Goal: Task Accomplishment & Management: Use online tool/utility

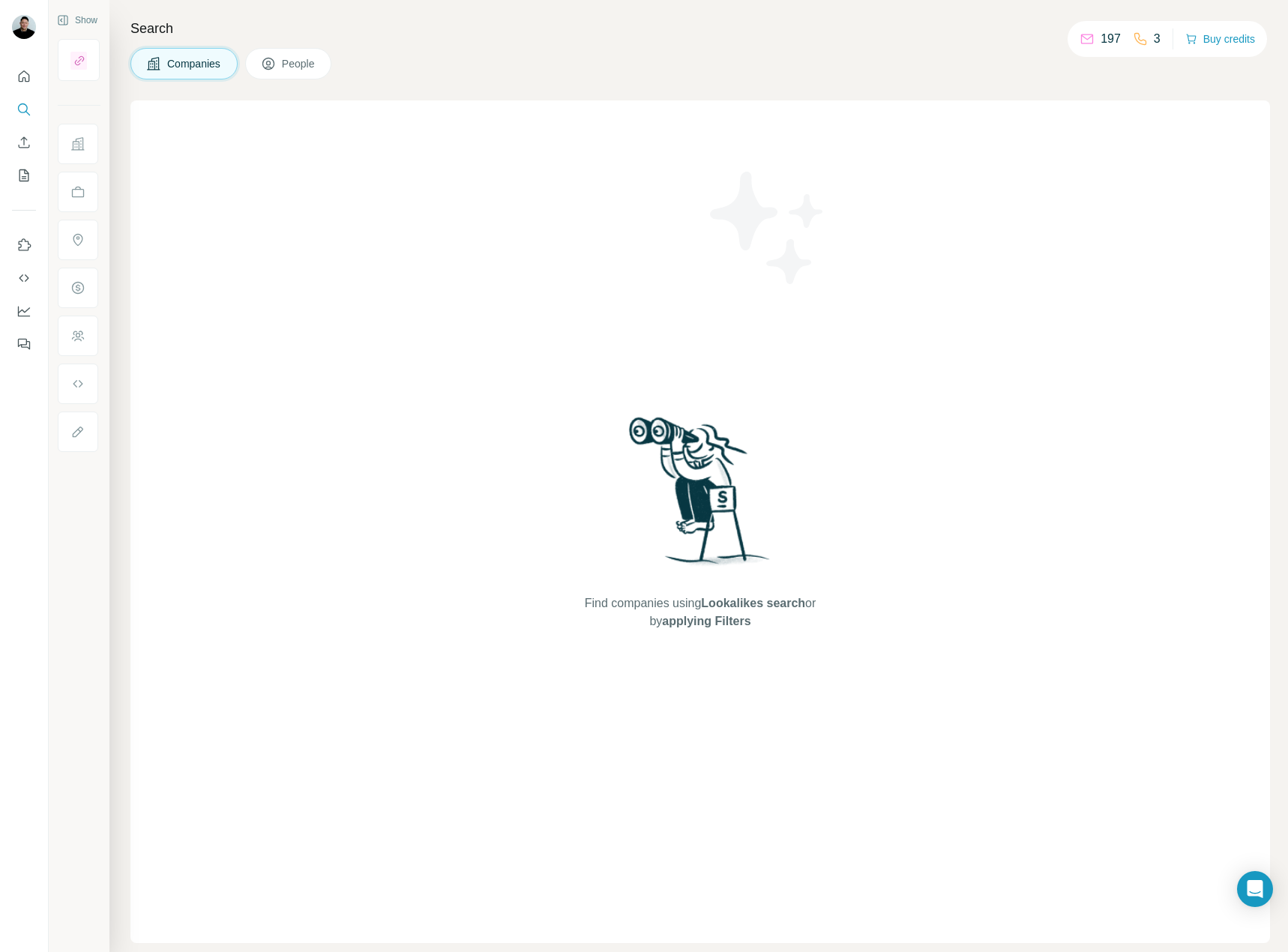
click at [290, 59] on span "People" at bounding box center [299, 64] width 35 height 15
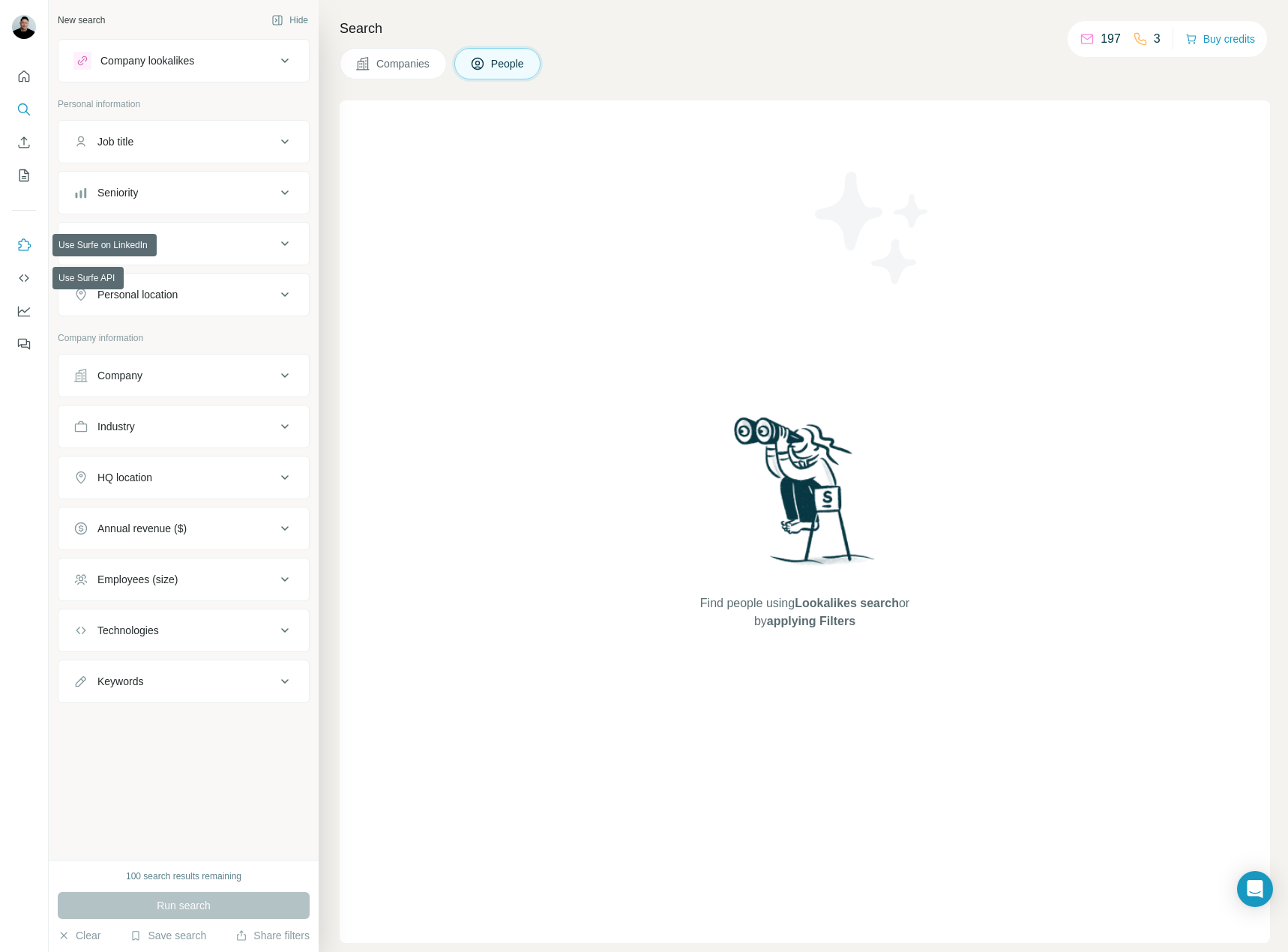
click at [19, 239] on icon "Use Surfe on LinkedIn" at bounding box center [24, 245] width 15 height 15
click at [20, 75] on icon "Quick start" at bounding box center [24, 76] width 11 height 11
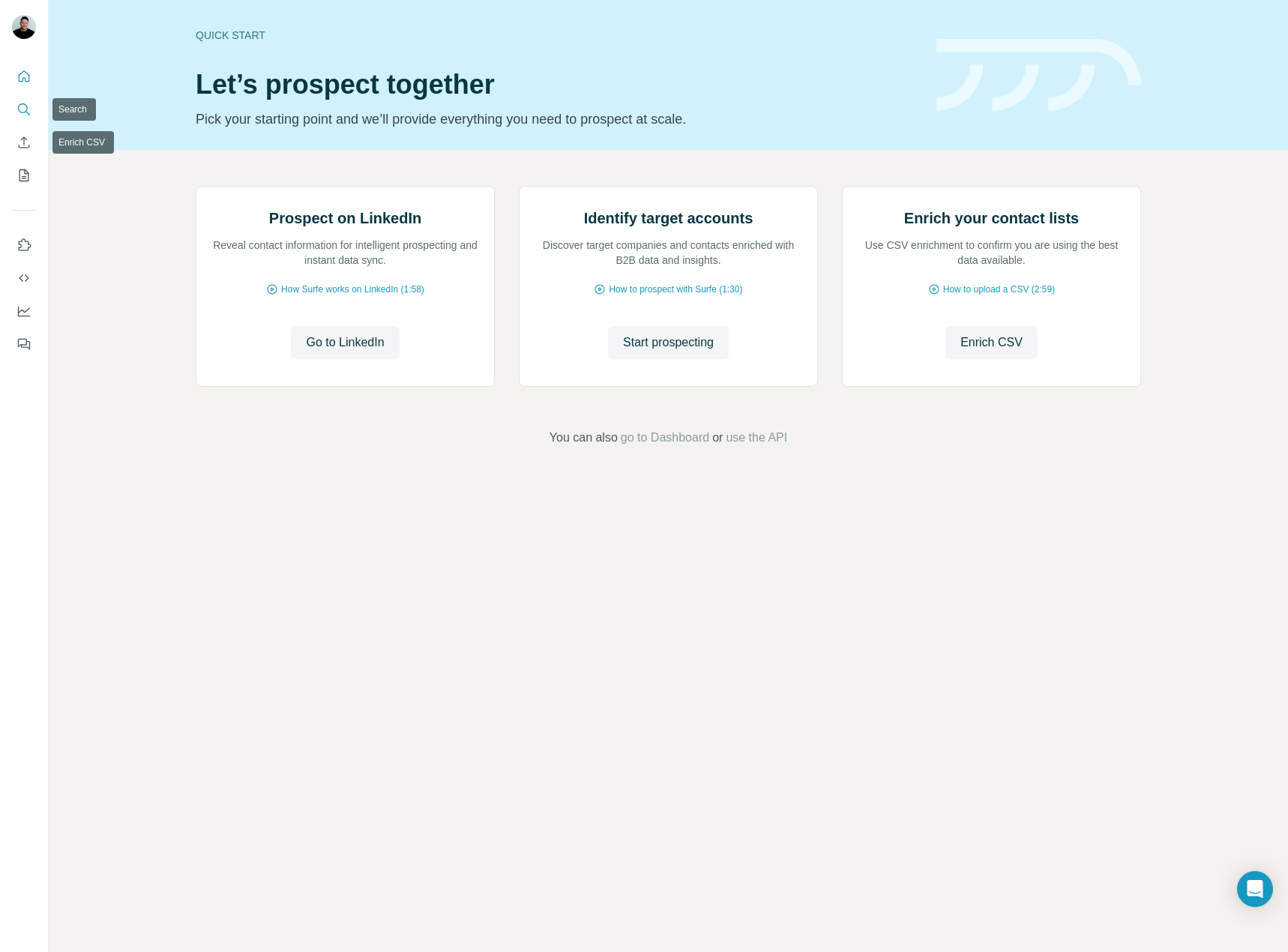
click at [26, 110] on icon "Search" at bounding box center [23, 108] width 10 height 10
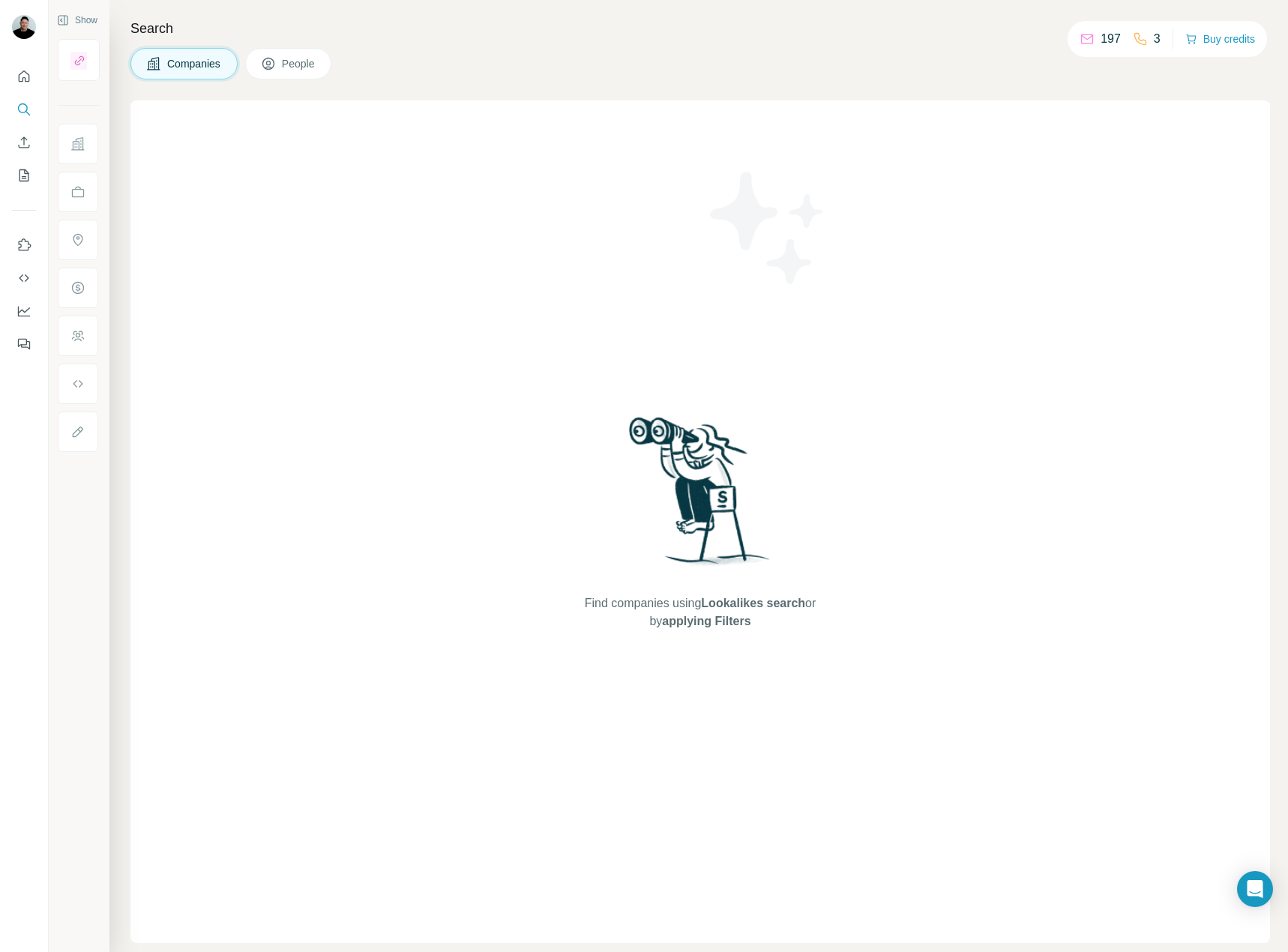
click at [304, 71] on button "People" at bounding box center [289, 64] width 87 height 32
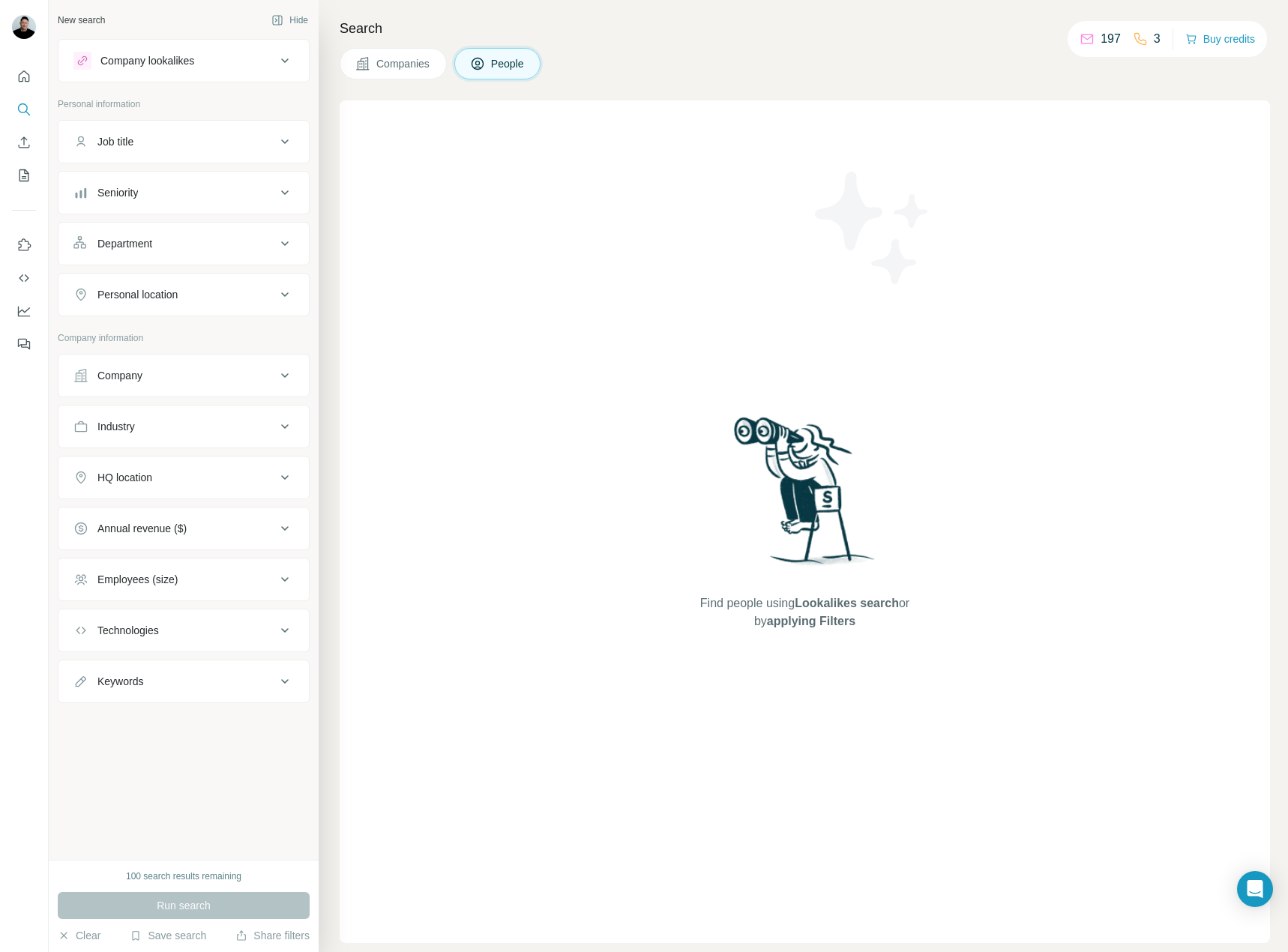
click at [497, 65] on span "People" at bounding box center [508, 64] width 35 height 15
drag, startPoint x: 391, startPoint y: 185, endPoint x: 368, endPoint y: 162, distance: 32.5
click at [390, 185] on div "Find people using Lookalikes search or by applying Filters" at bounding box center [805, 521] width 930 height 842
click at [23, 173] on icon "My lists" at bounding box center [24, 176] width 15 height 15
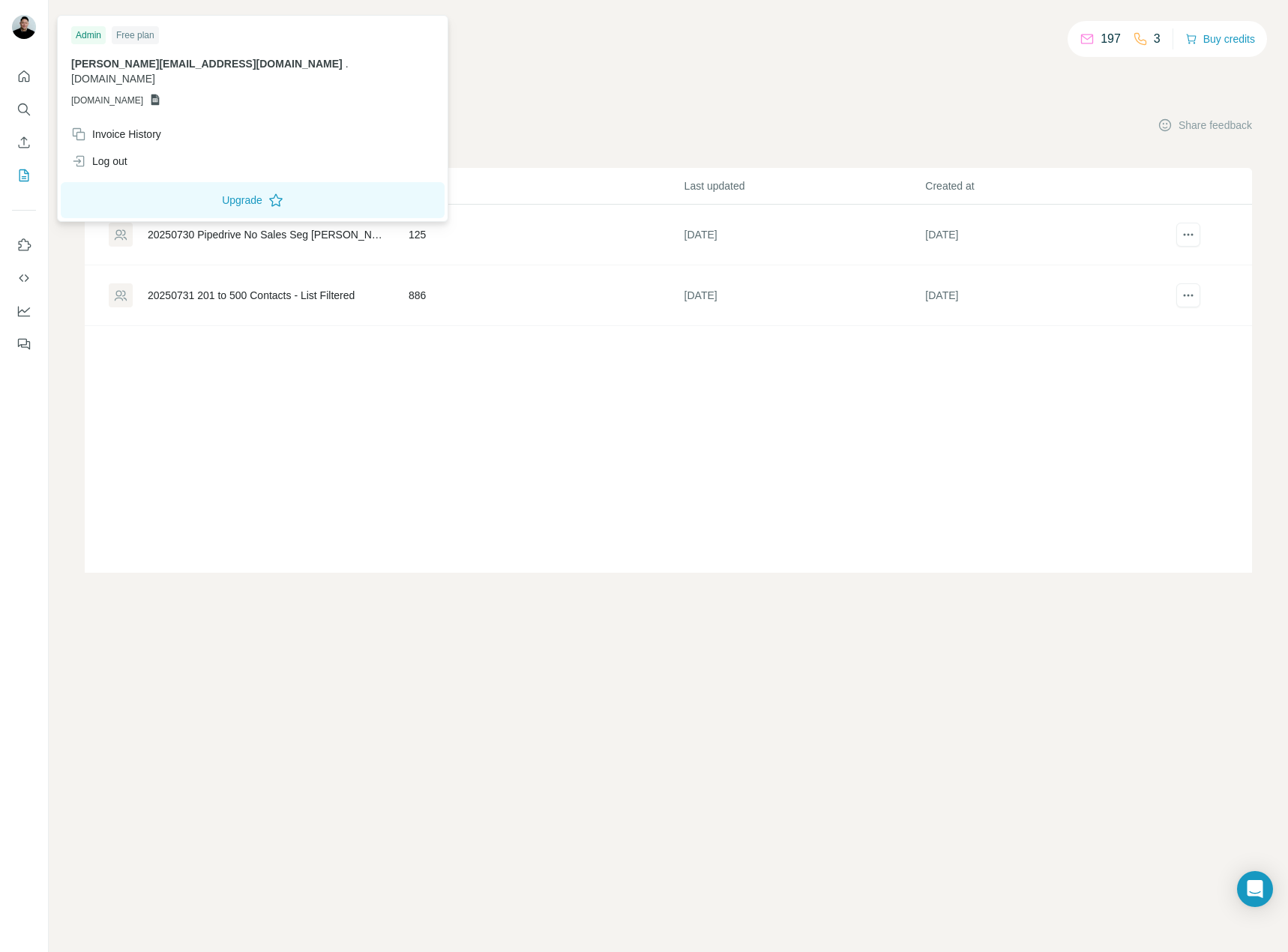
click at [20, 28] on img at bounding box center [24, 27] width 24 height 24
click at [33, 92] on nav at bounding box center [24, 126] width 24 height 126
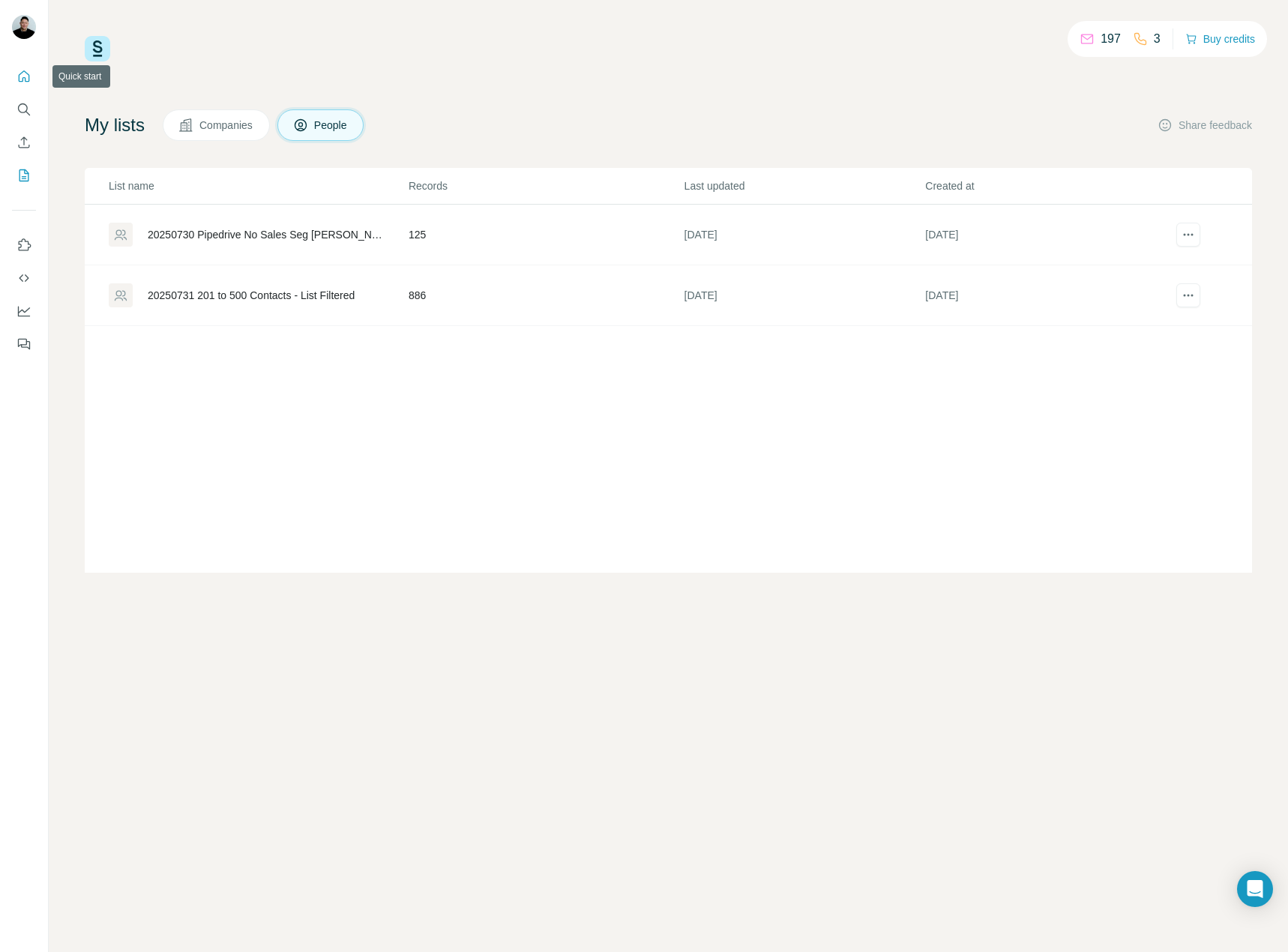
click at [27, 85] on button "Quick start" at bounding box center [24, 77] width 24 height 27
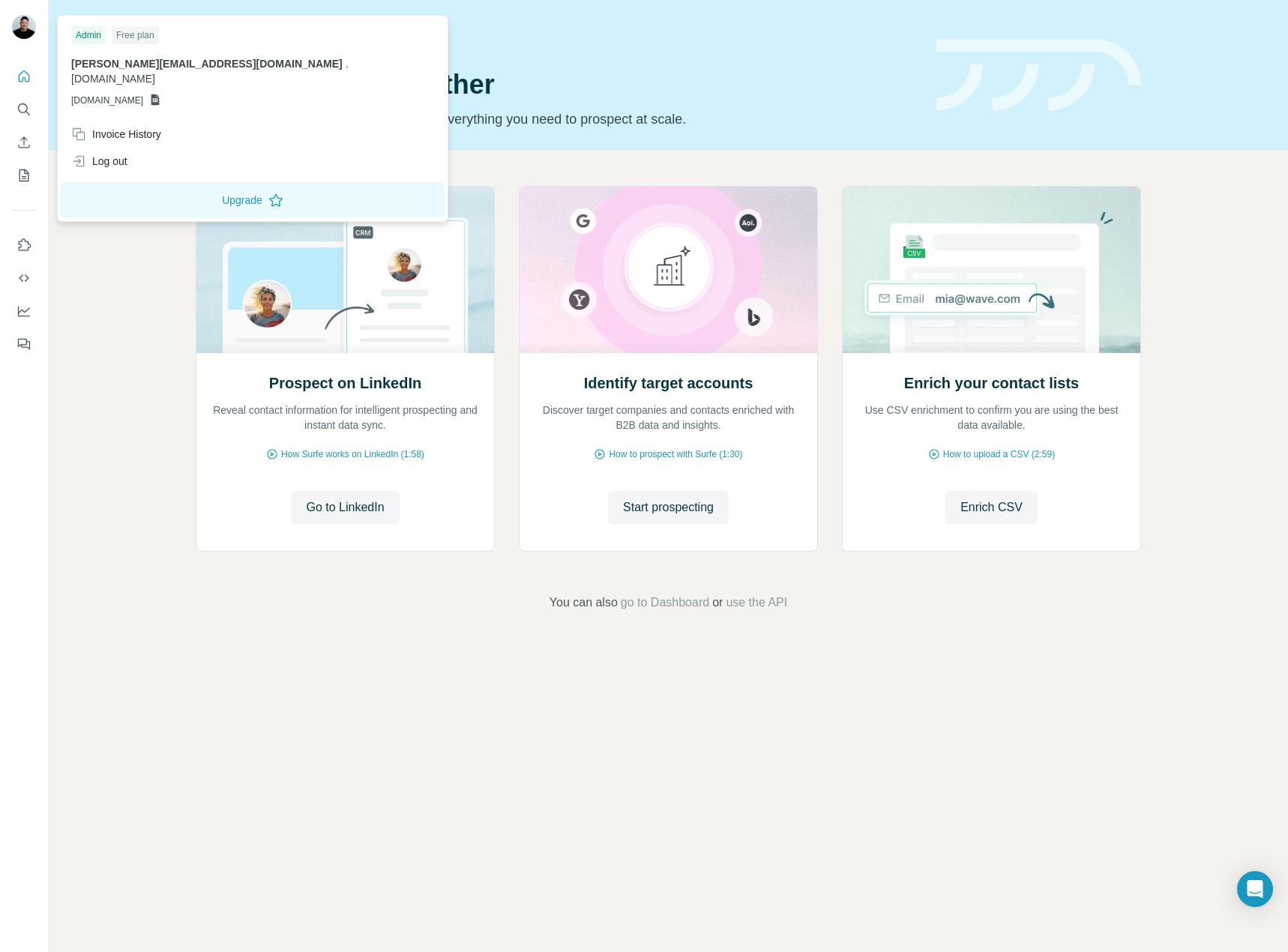
click at [160, 95] on icon at bounding box center [155, 100] width 8 height 11
click at [113, 94] on span "[DOMAIN_NAME]" at bounding box center [107, 101] width 72 height 14
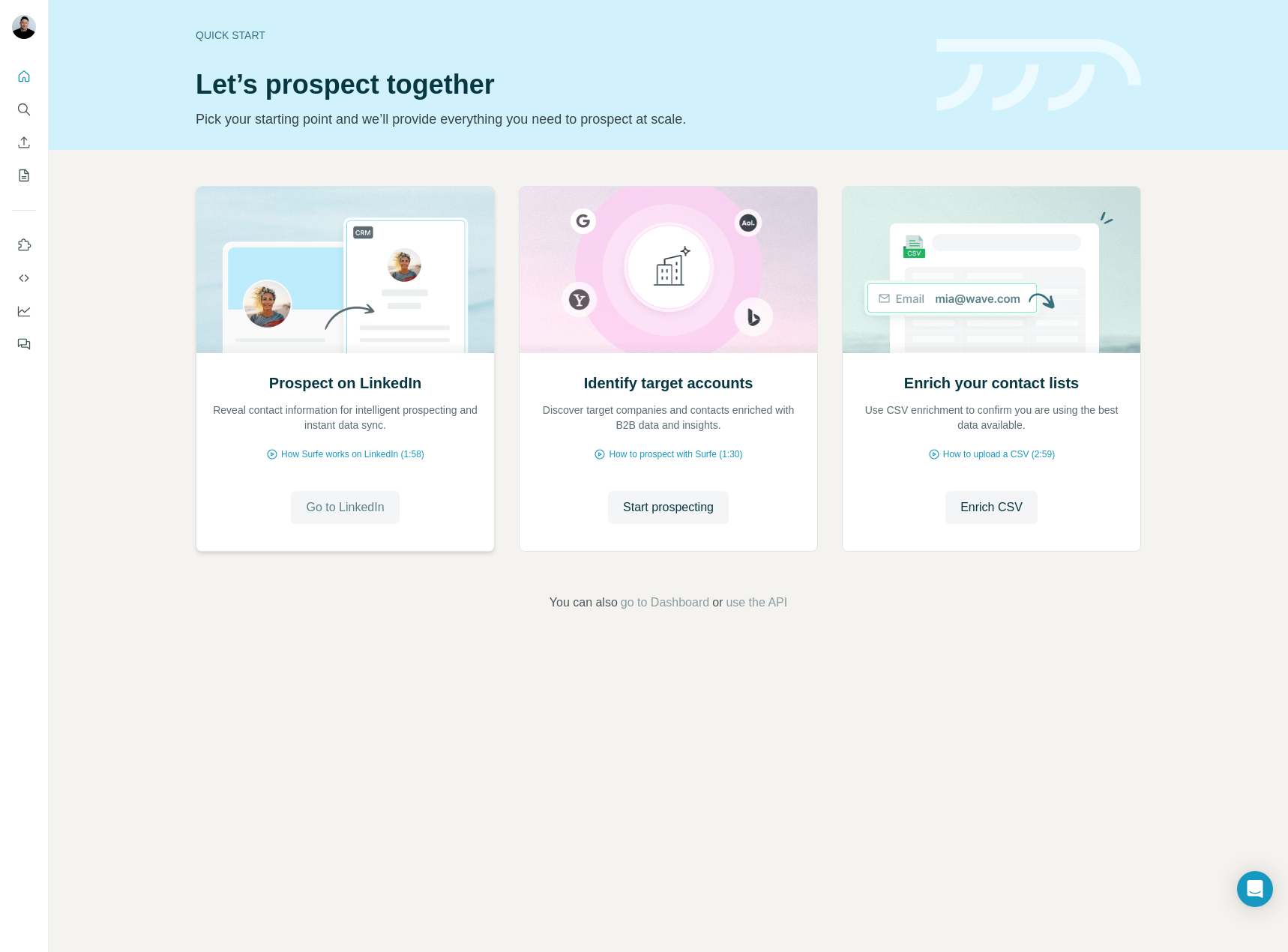
drag, startPoint x: 337, startPoint y: 505, endPoint x: 343, endPoint y: 497, distance: 10.0
click at [343, 497] on button "Go to LinkedIn" at bounding box center [345, 507] width 108 height 33
click at [296, 448] on span "How Surfe works on LinkedIn (1:58)" at bounding box center [353, 454] width 143 height 14
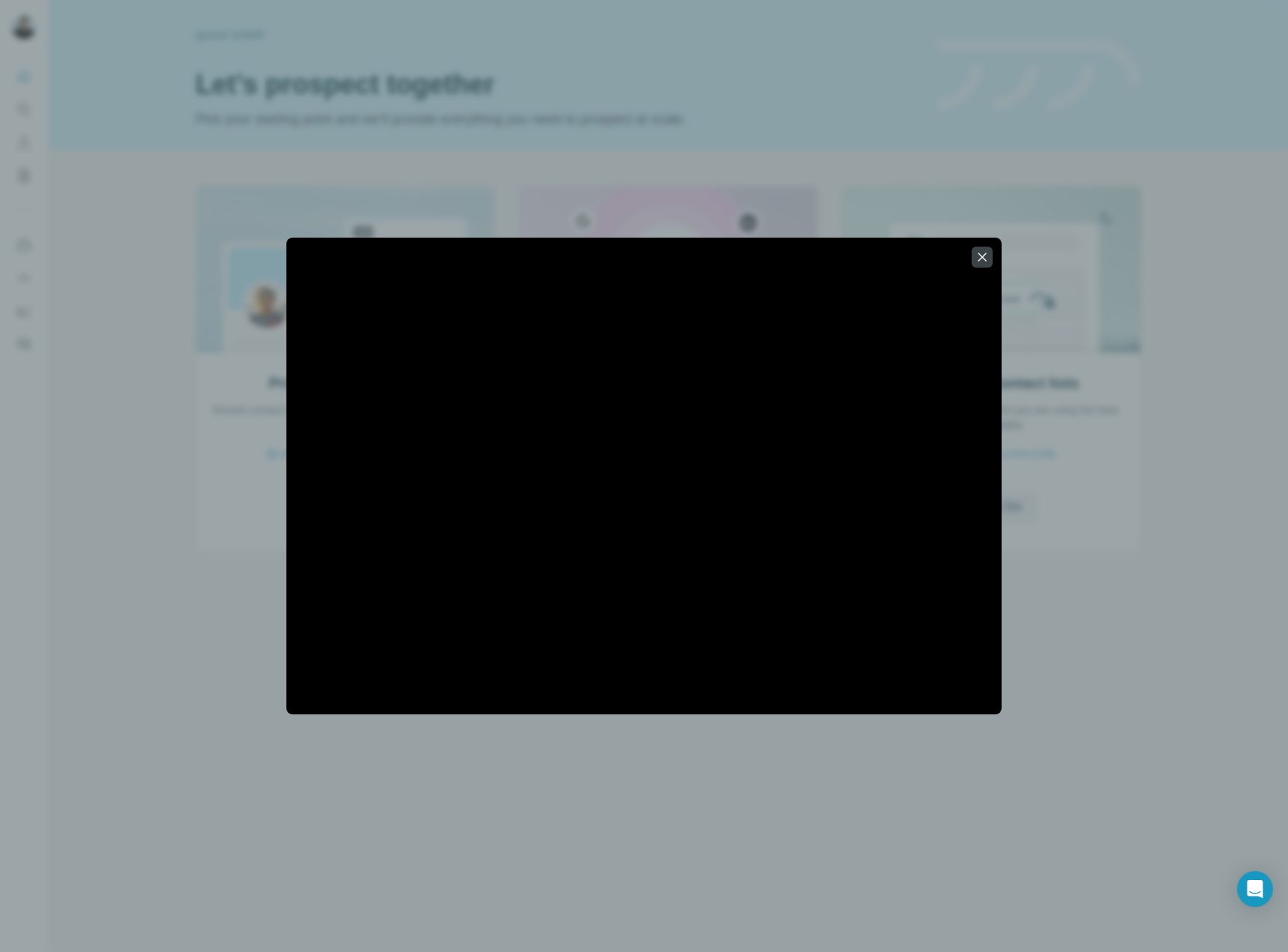
click at [947, 234] on div at bounding box center [644, 476] width 1288 height 952
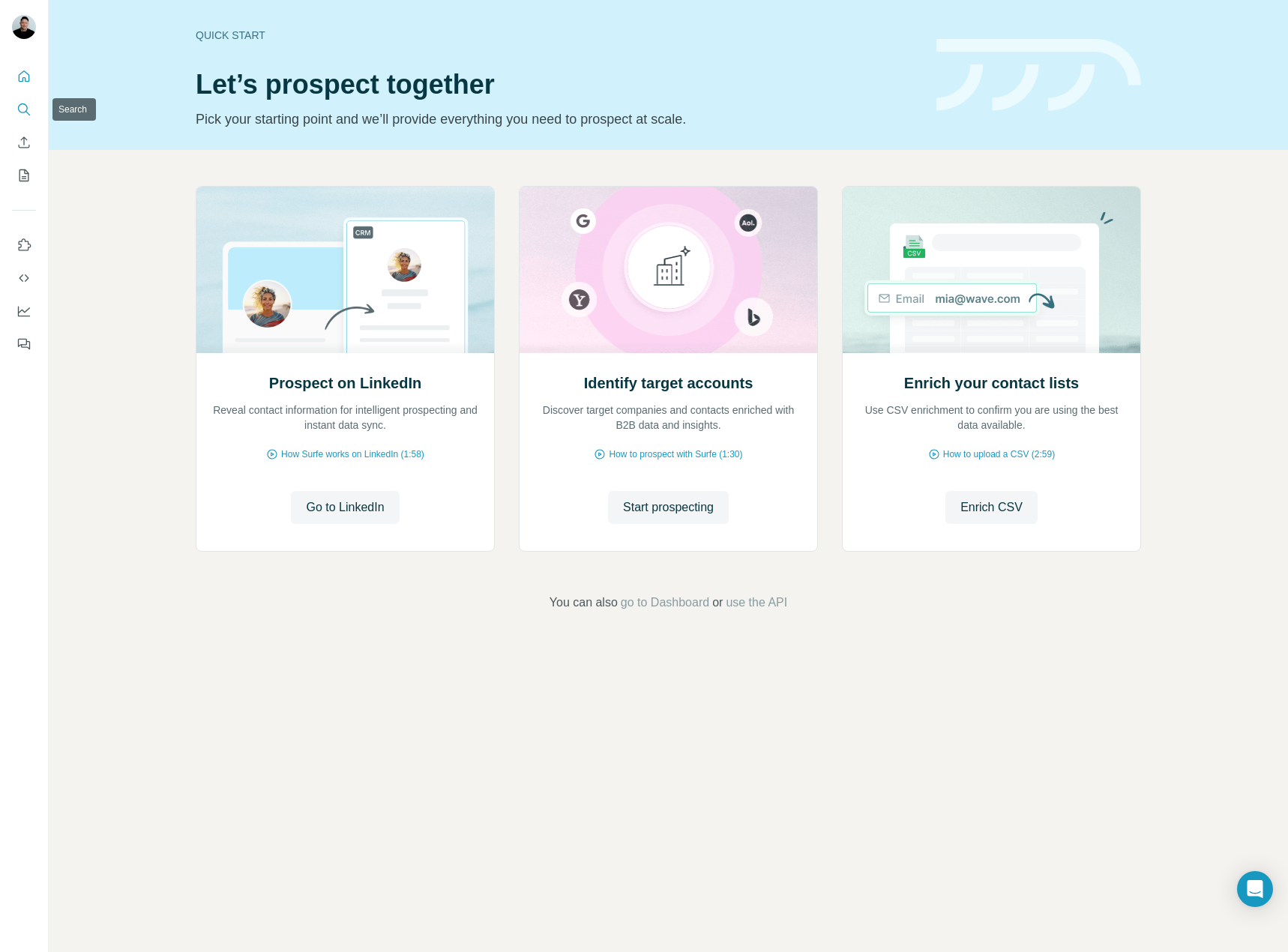
click at [23, 122] on button "Search" at bounding box center [24, 110] width 24 height 27
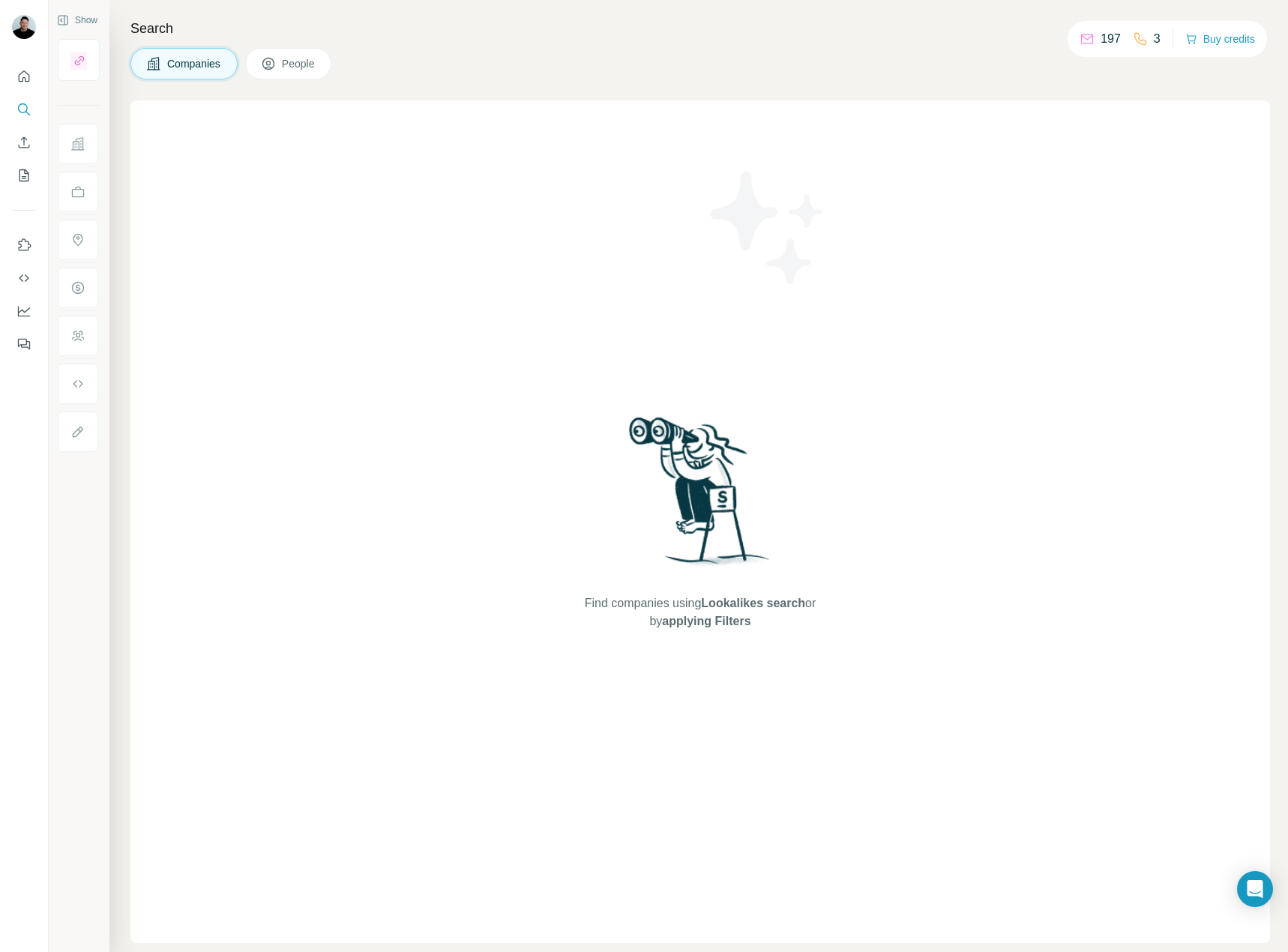
click at [310, 74] on button "People" at bounding box center [289, 64] width 87 height 32
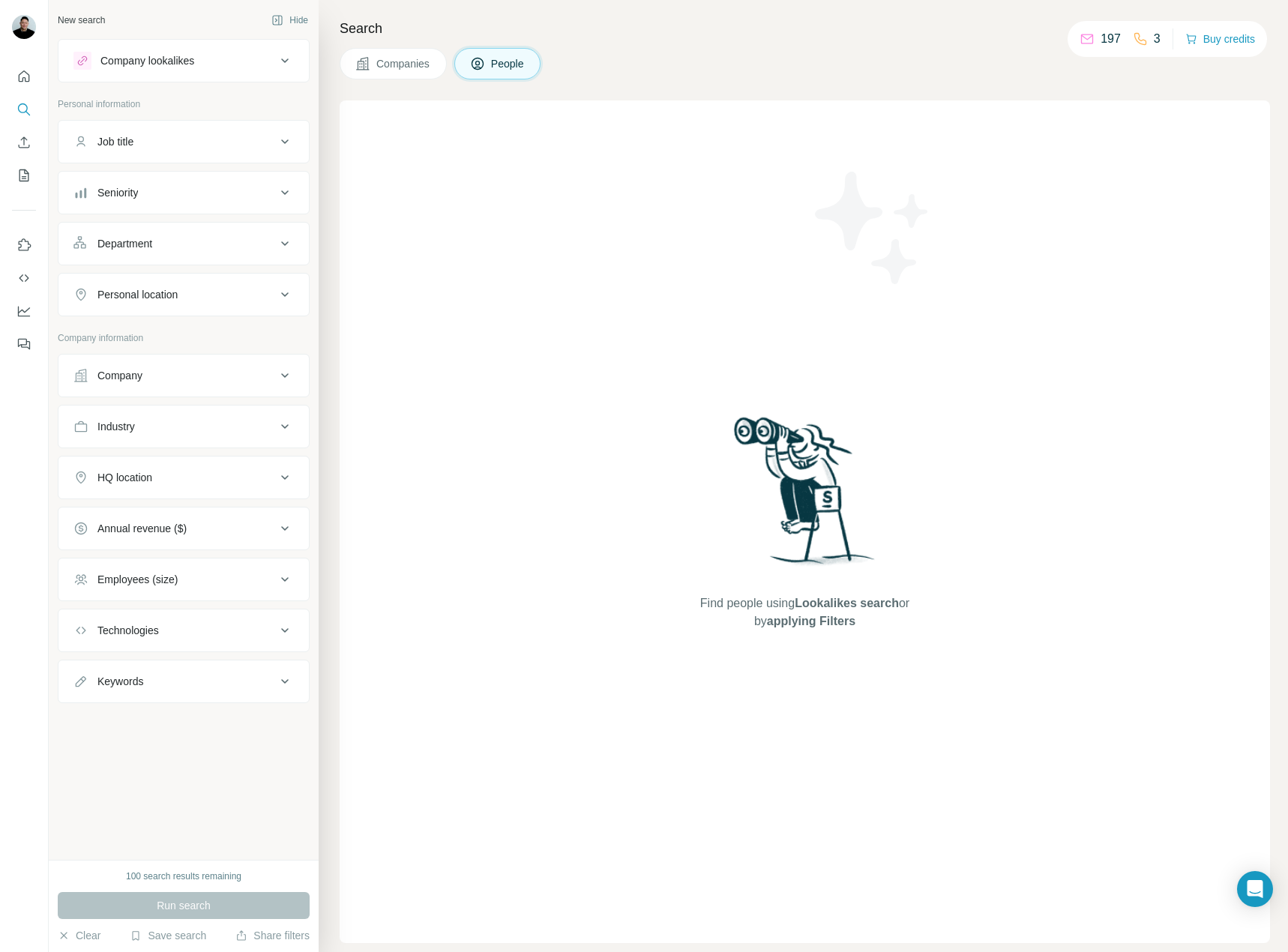
click at [147, 67] on div "Company lookalikes" at bounding box center [147, 61] width 94 height 15
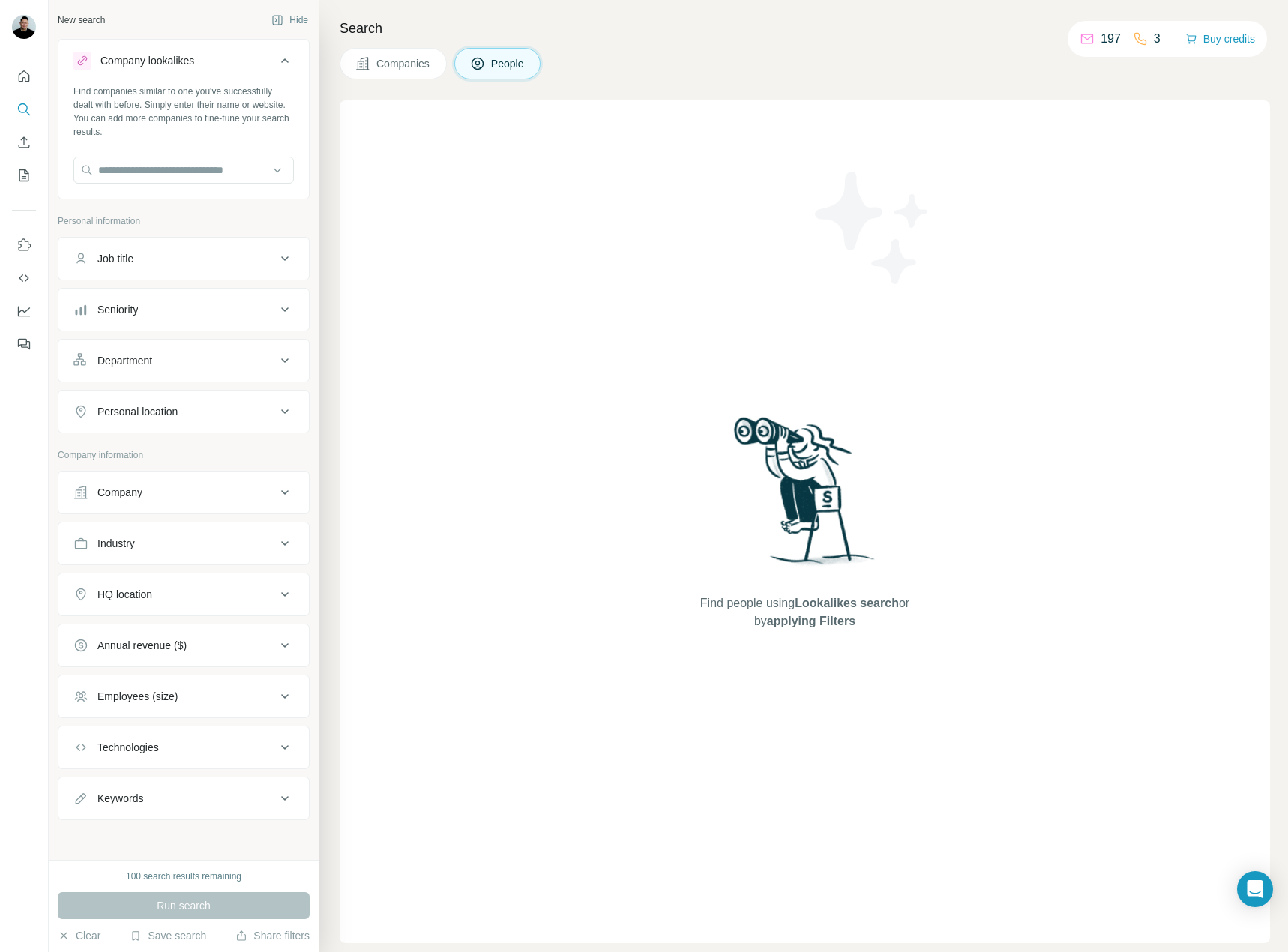
click at [147, 67] on div "Company lookalikes" at bounding box center [147, 61] width 94 height 15
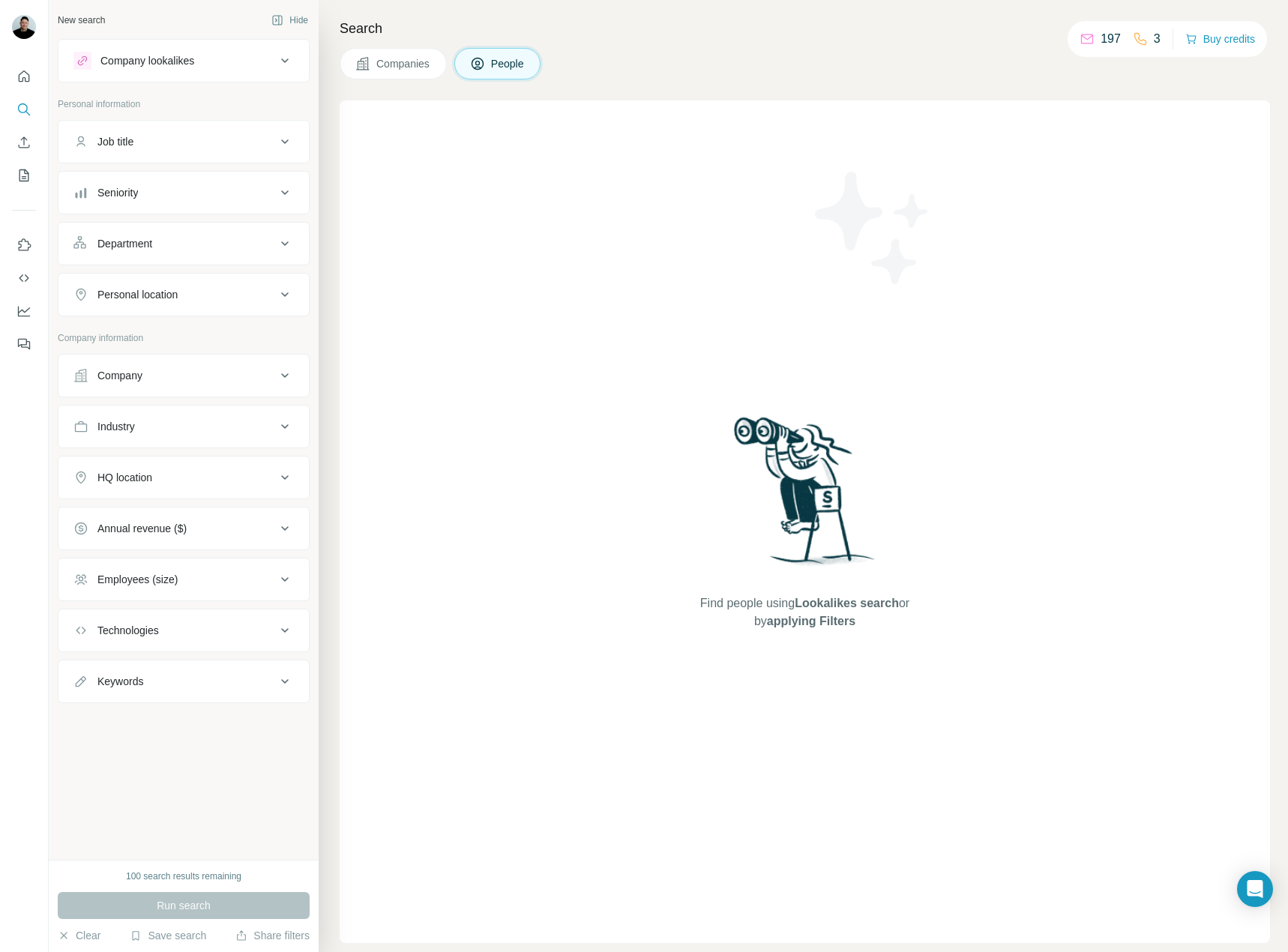
click at [156, 140] on div "Job title" at bounding box center [175, 142] width 203 height 15
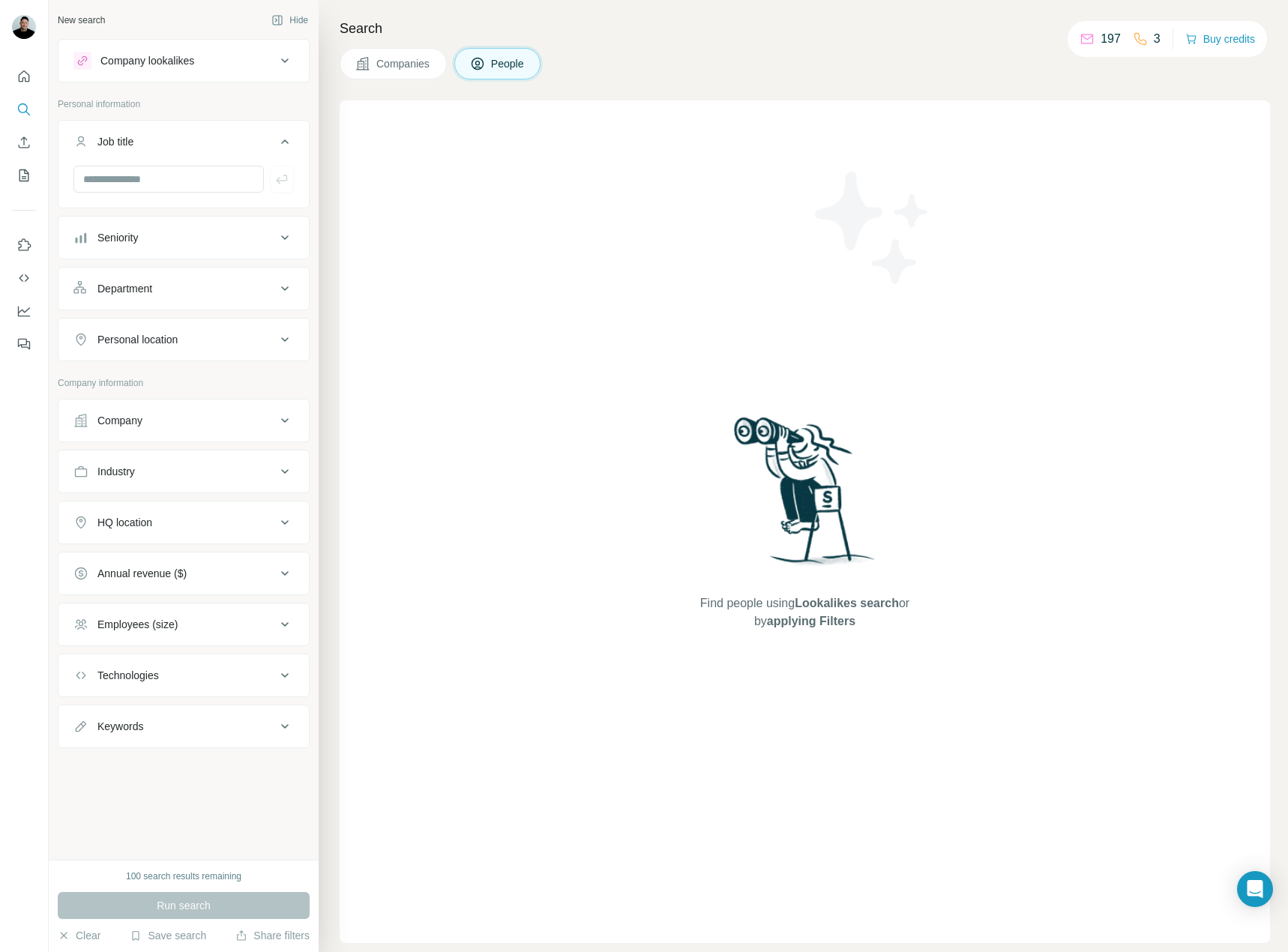
click at [156, 140] on div "Job title" at bounding box center [175, 142] width 203 height 15
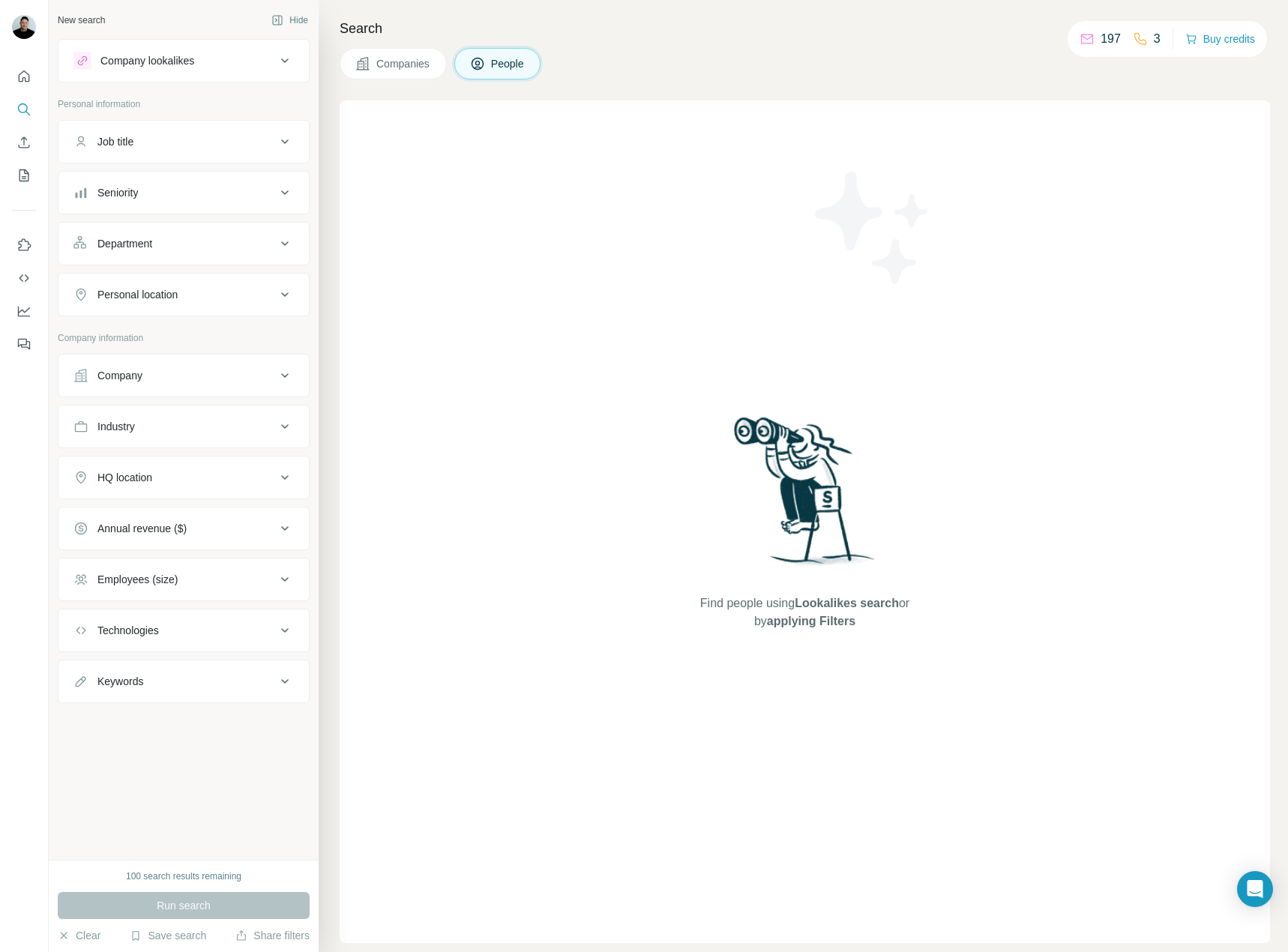
click at [485, 63] on icon at bounding box center [477, 64] width 15 height 15
click at [1140, 35] on icon at bounding box center [1140, 39] width 15 height 15
click at [214, 632] on div "Technologies" at bounding box center [175, 630] width 203 height 15
click at [224, 594] on button "Employees (size)" at bounding box center [184, 579] width 251 height 36
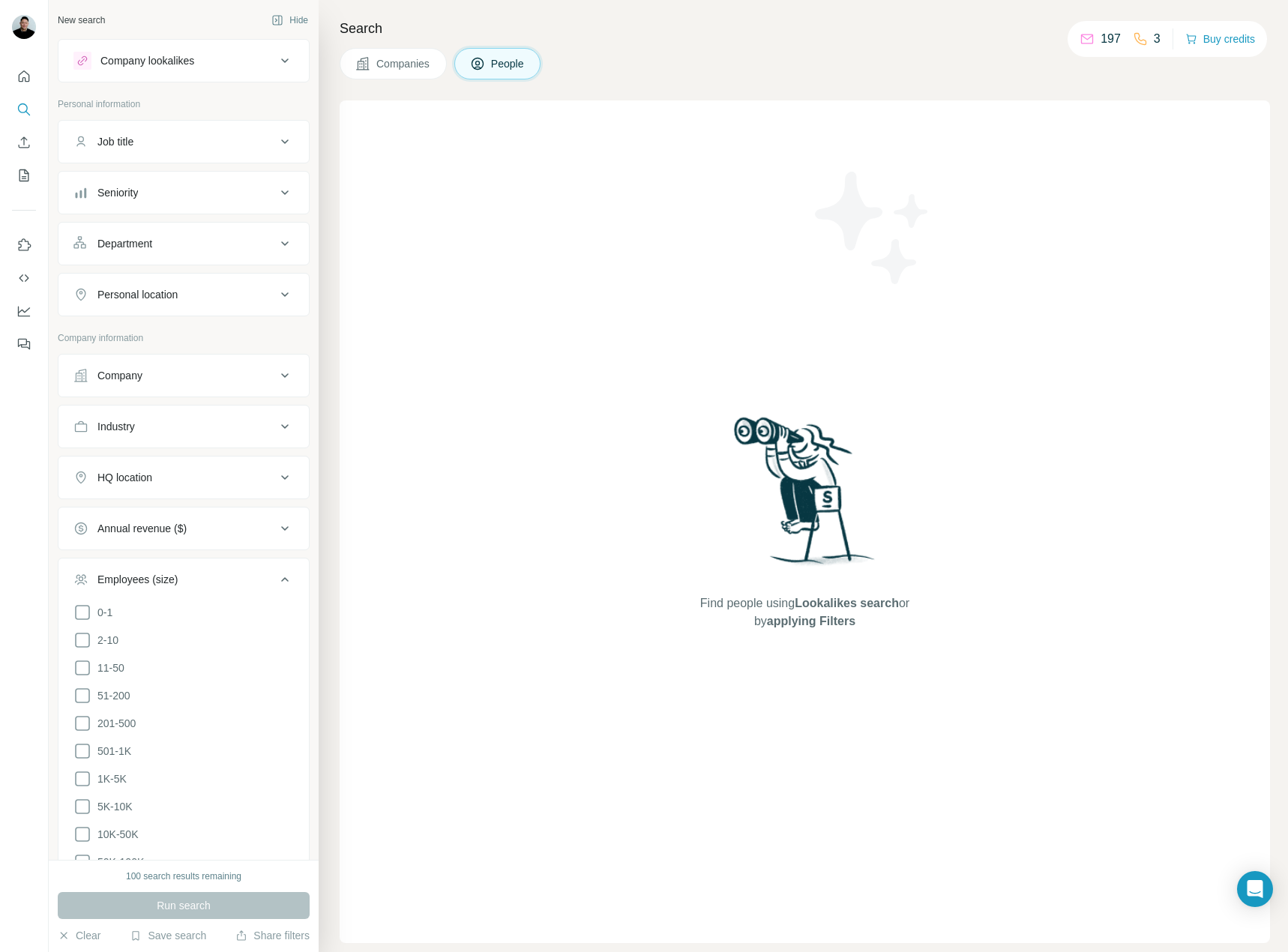
click at [227, 519] on button "Annual revenue ($)" at bounding box center [184, 528] width 251 height 36
click at [917, 374] on div "Find people using Lookalikes search or by applying Filters" at bounding box center [805, 521] width 270 height 842
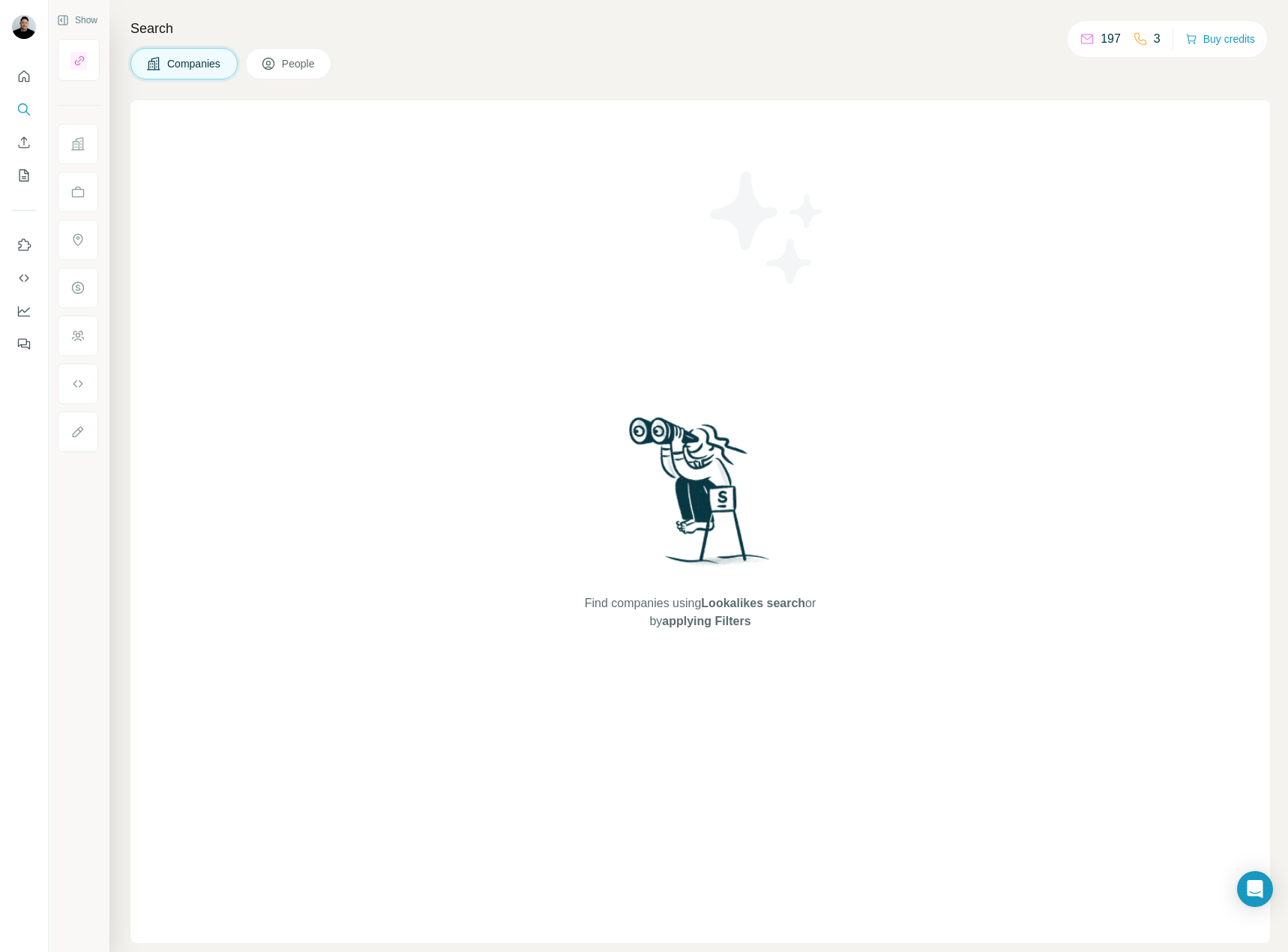
click at [332, 71] on div "Companies People" at bounding box center [231, 64] width 201 height 32
click at [317, 66] on span "People" at bounding box center [299, 64] width 35 height 15
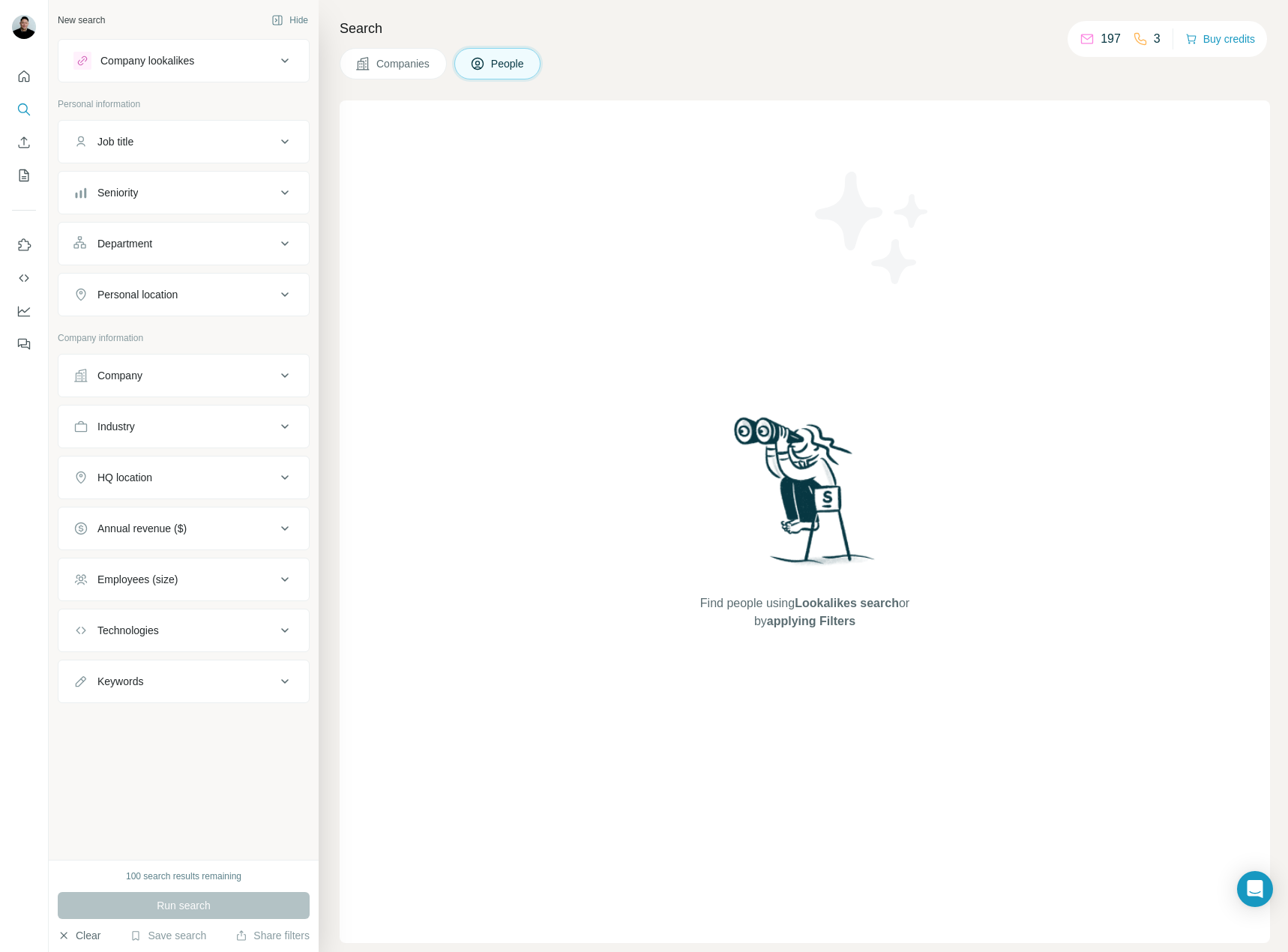
click at [92, 932] on button "Clear" at bounding box center [79, 935] width 43 height 15
click at [24, 88] on button "Quick start" at bounding box center [24, 77] width 24 height 27
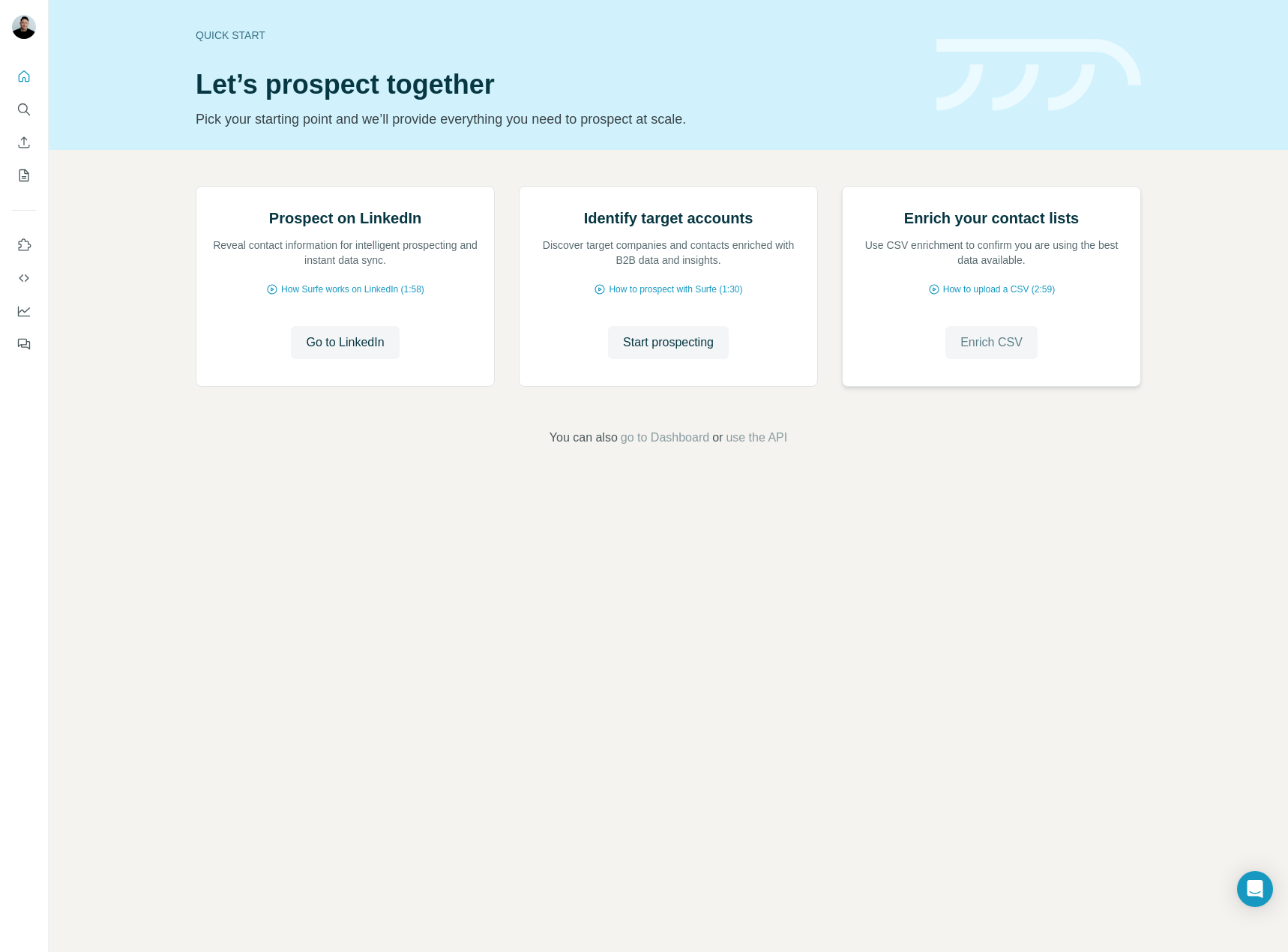
click at [988, 352] on span "Enrich CSV" at bounding box center [991, 343] width 62 height 18
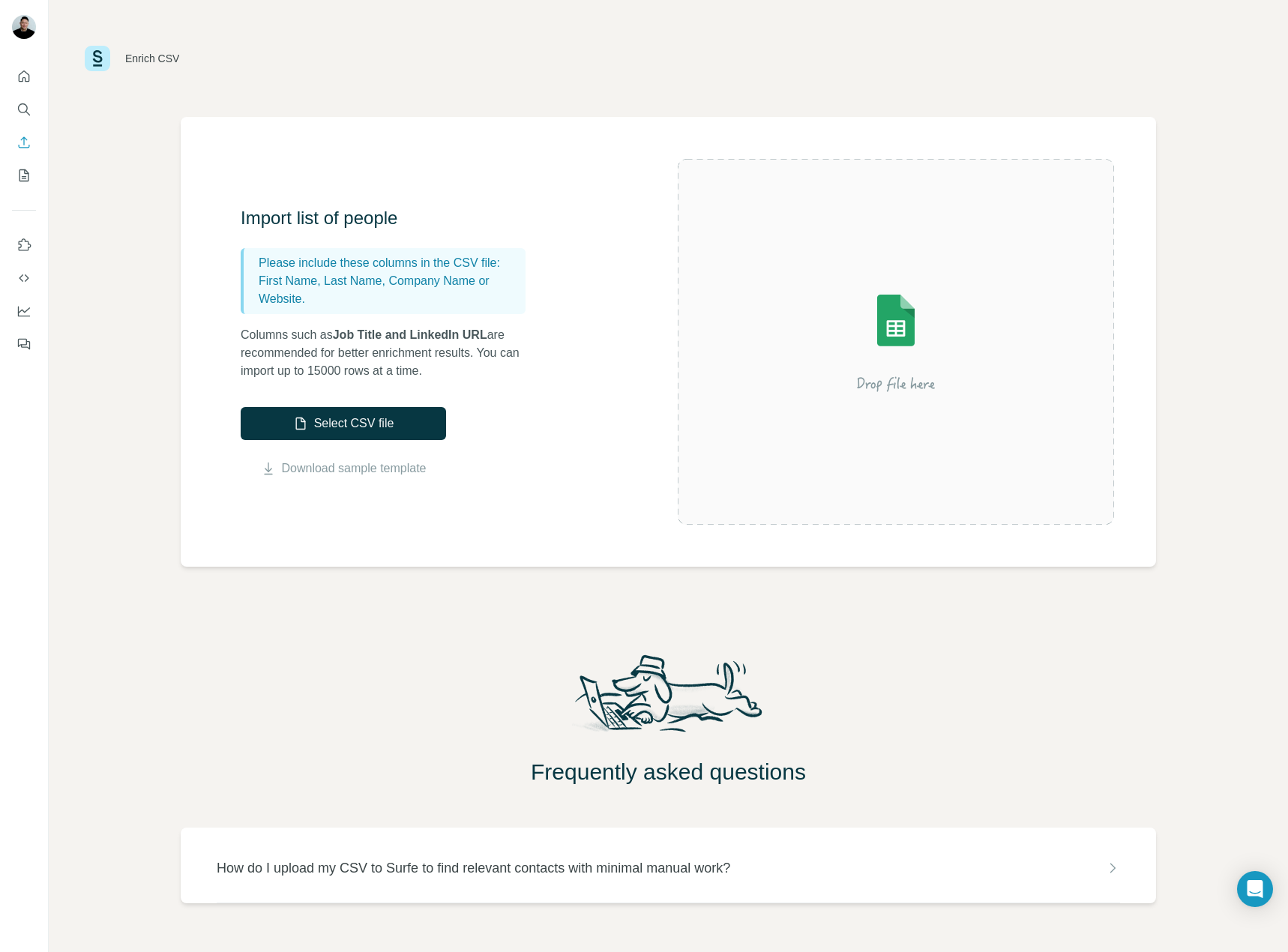
click at [807, 305] on img at bounding box center [896, 342] width 270 height 180
click at [401, 408] on button "Select CSV file" at bounding box center [344, 424] width 206 height 33
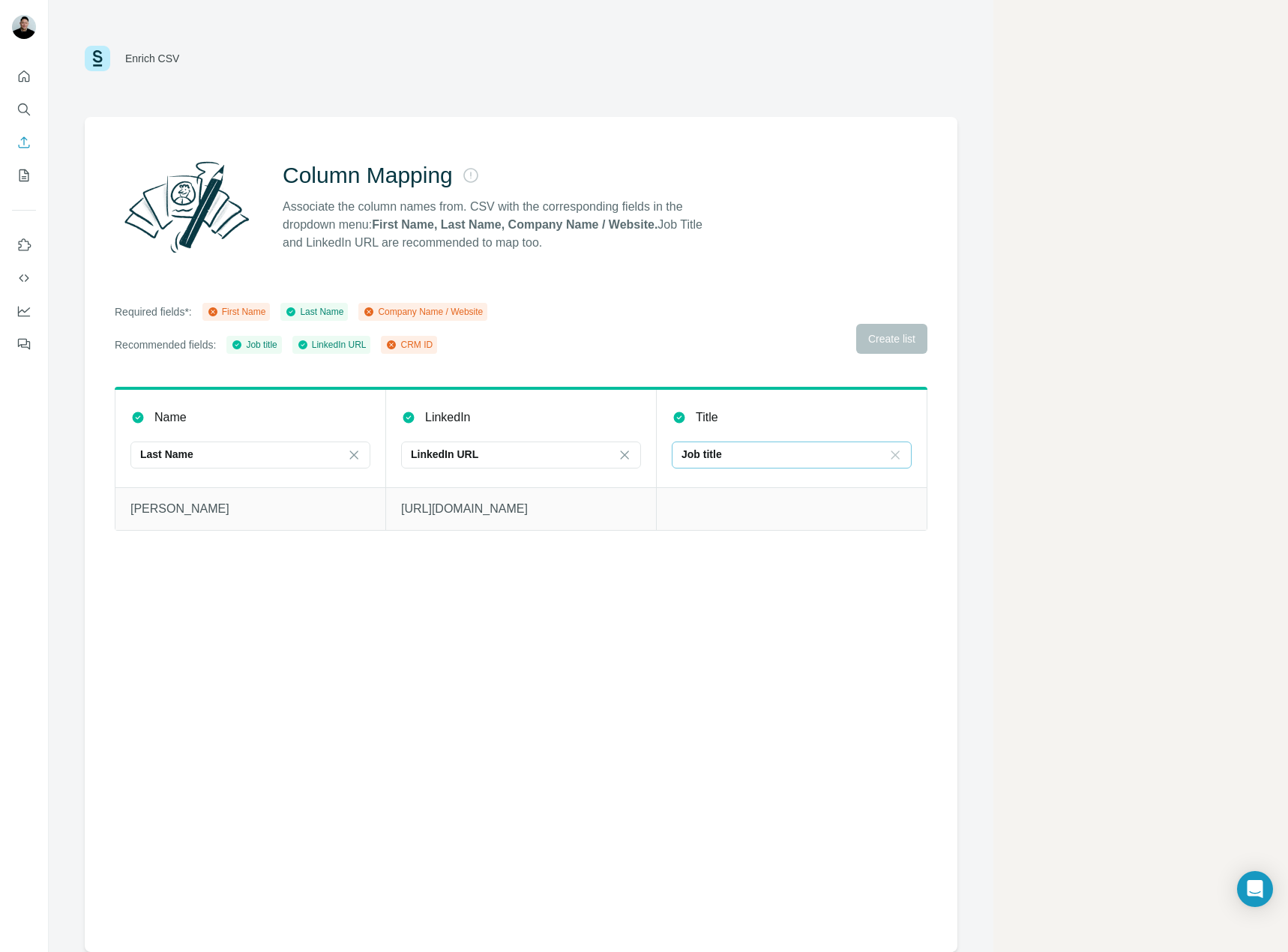
click at [898, 453] on icon at bounding box center [895, 455] width 15 height 15
click at [1032, 509] on main "Enrich CSV Column Mapping Associate the column names from. CSV with the corresp…" at bounding box center [668, 476] width 1239 height 952
click at [438, 573] on div "Column Mapping Associate the column names from. CSV with the corresponding fiel…" at bounding box center [521, 534] width 872 height 835
click at [887, 346] on div "Required fields*: First Name Last Name Company Name / Website Recommended field…" at bounding box center [521, 329] width 812 height 51
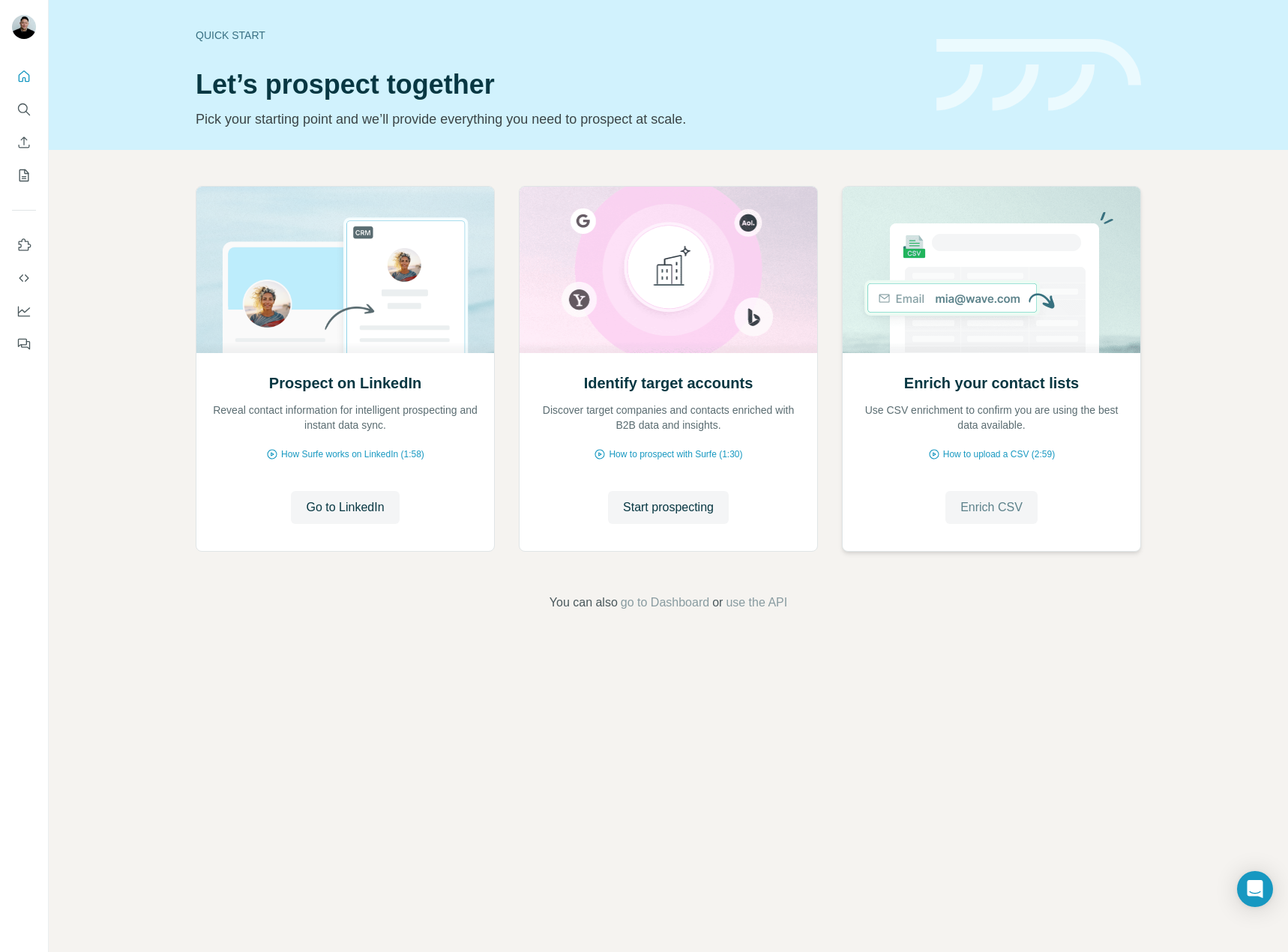
click at [971, 492] on button "Enrich CSV" at bounding box center [991, 507] width 92 height 33
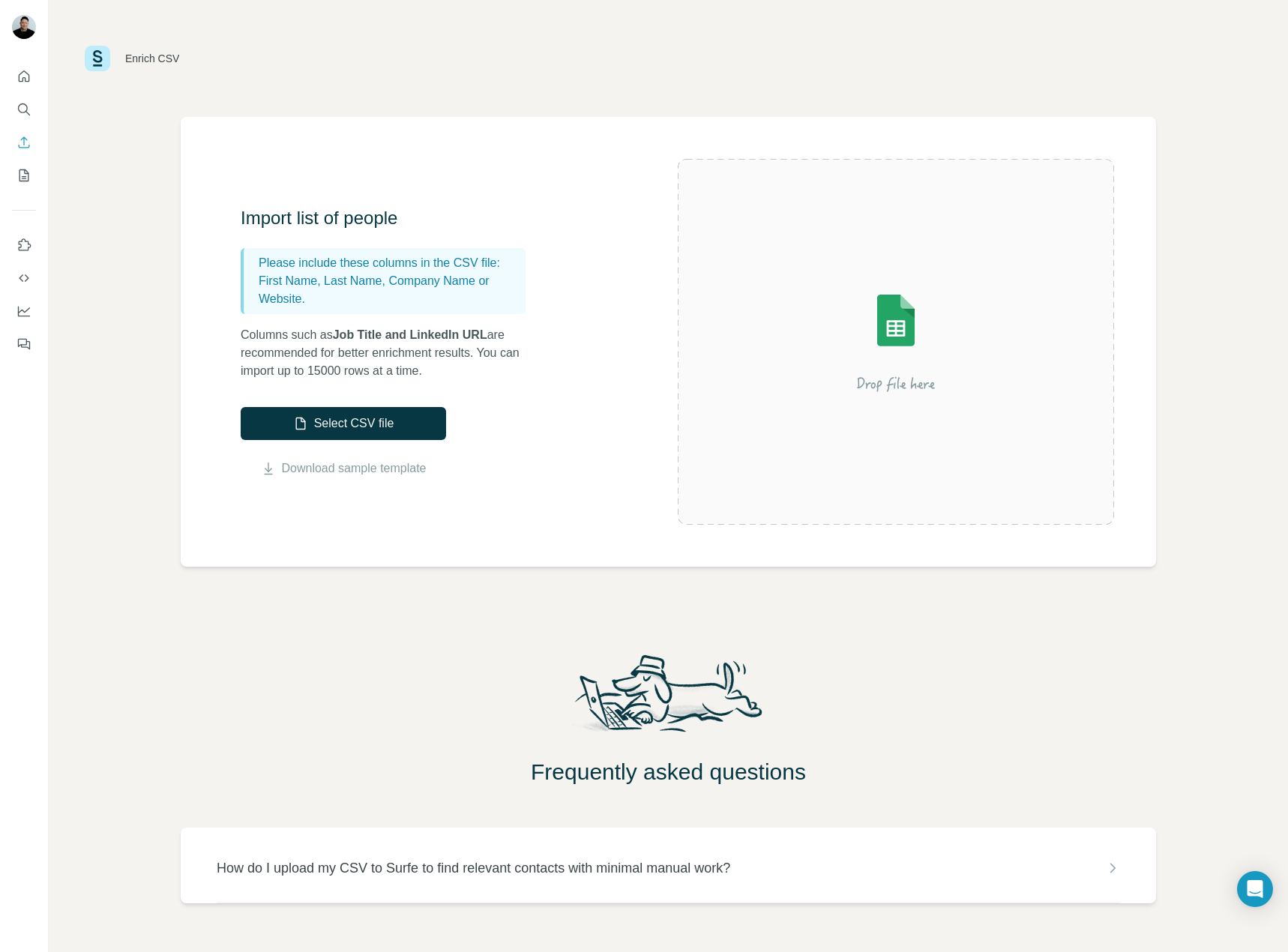
click at [767, 419] on img at bounding box center [896, 342] width 270 height 180
click at [293, 416] on icon "button" at bounding box center [301, 424] width 15 height 15
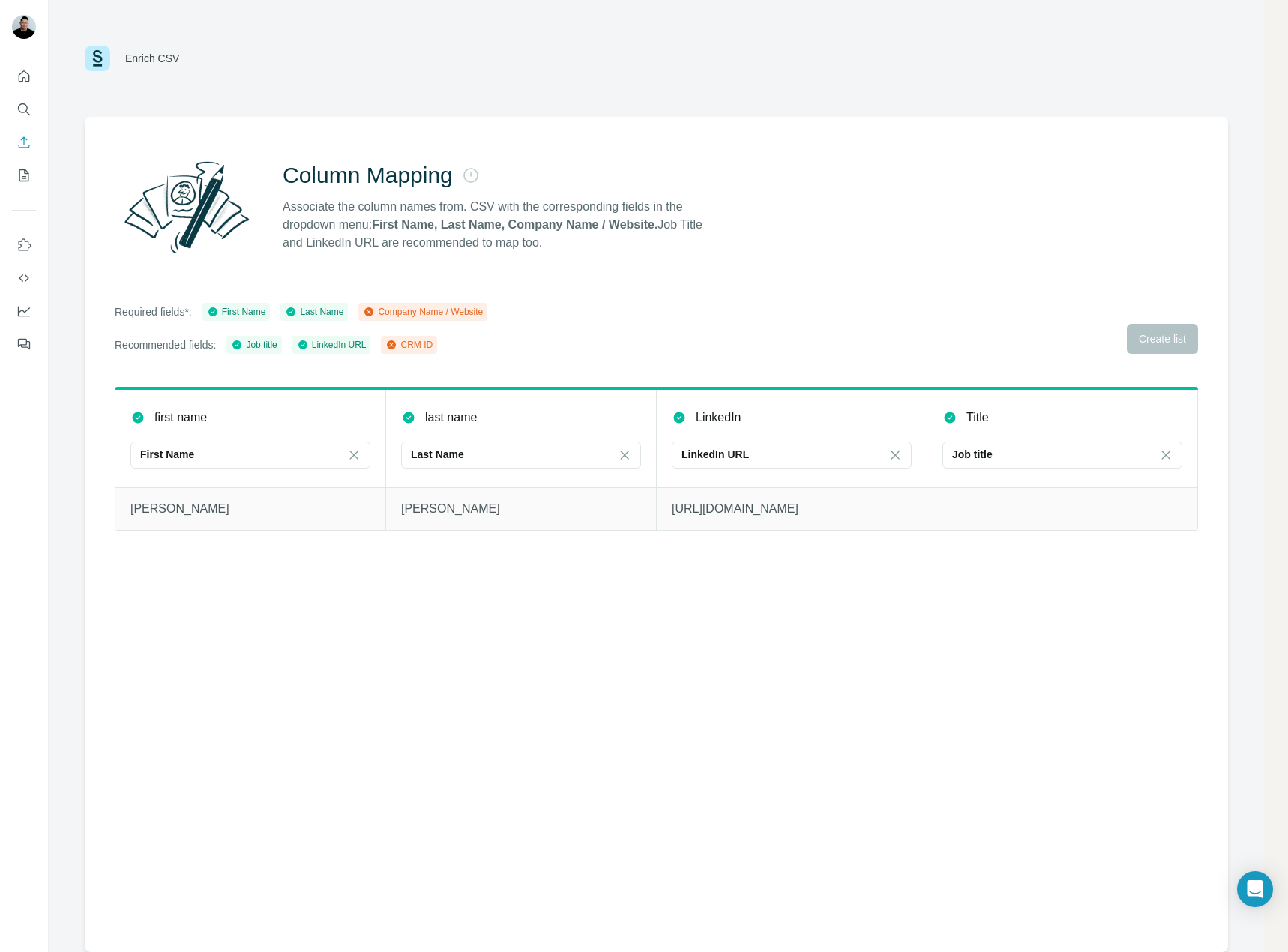
click at [450, 308] on div "Company Name / Website" at bounding box center [423, 312] width 120 height 14
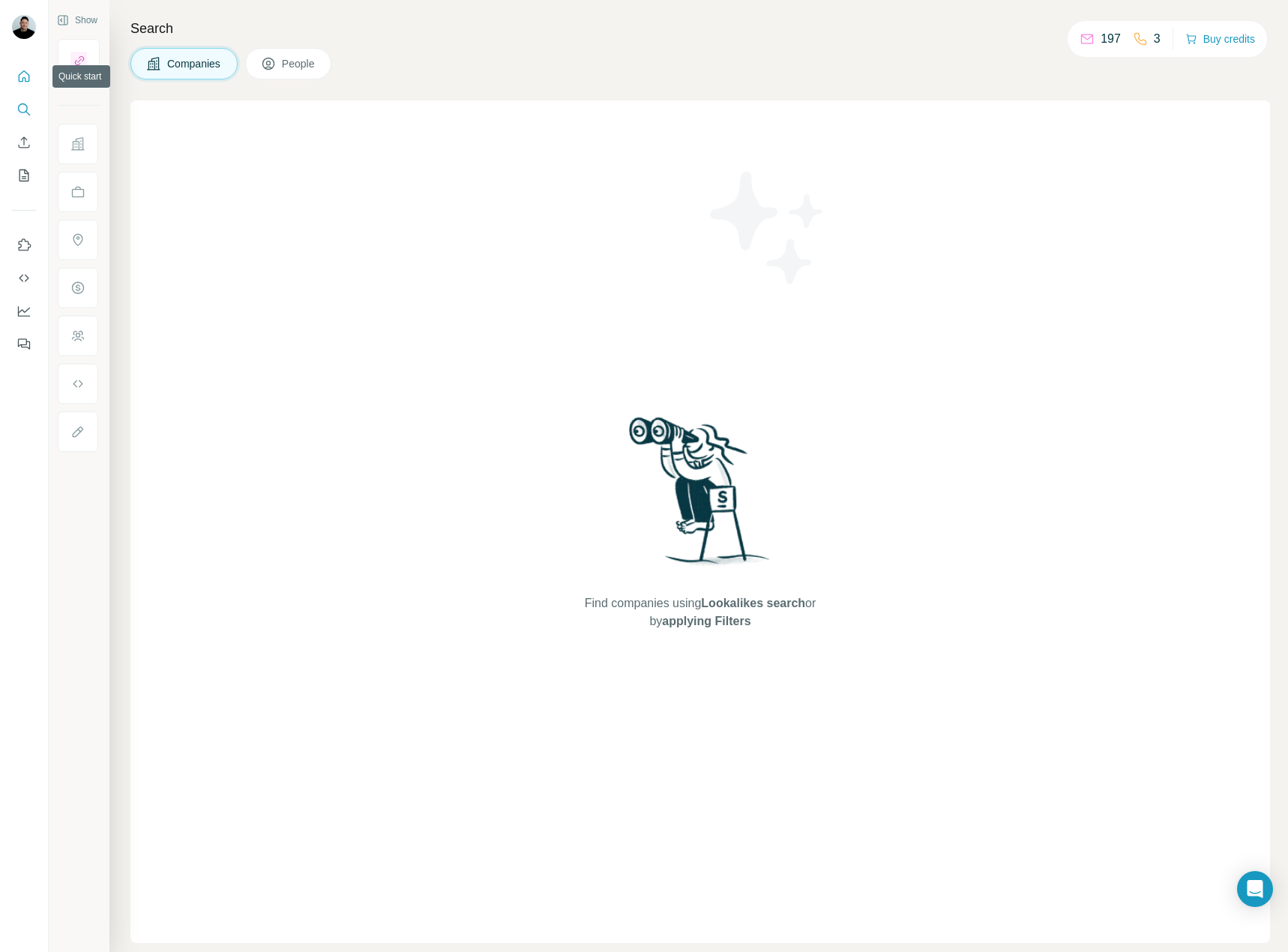
click at [27, 75] on icon "Quick start" at bounding box center [24, 77] width 15 height 15
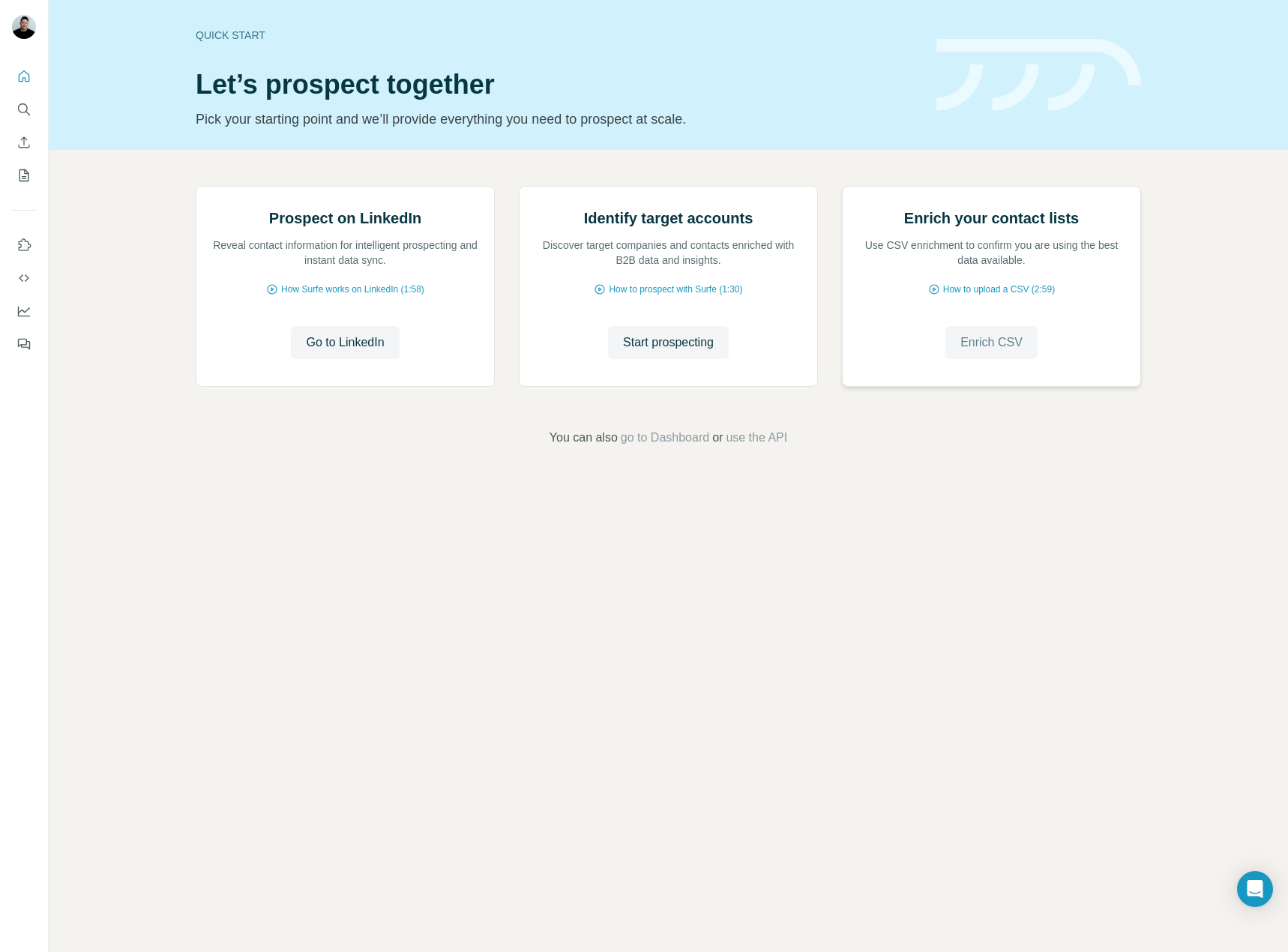
click at [1004, 359] on button "Enrich CSV" at bounding box center [991, 343] width 92 height 33
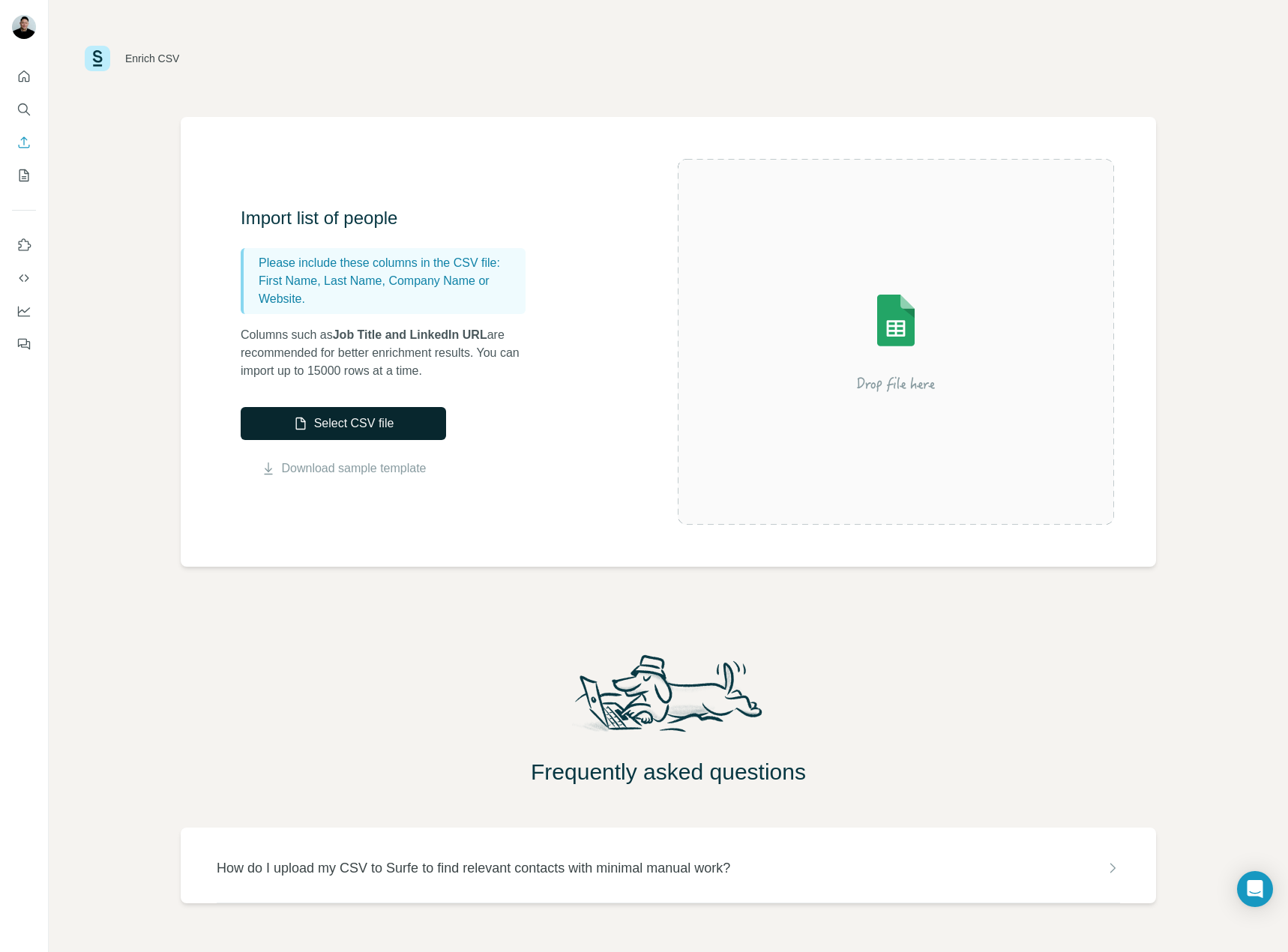
click at [356, 419] on button "Select CSV file" at bounding box center [344, 424] width 206 height 33
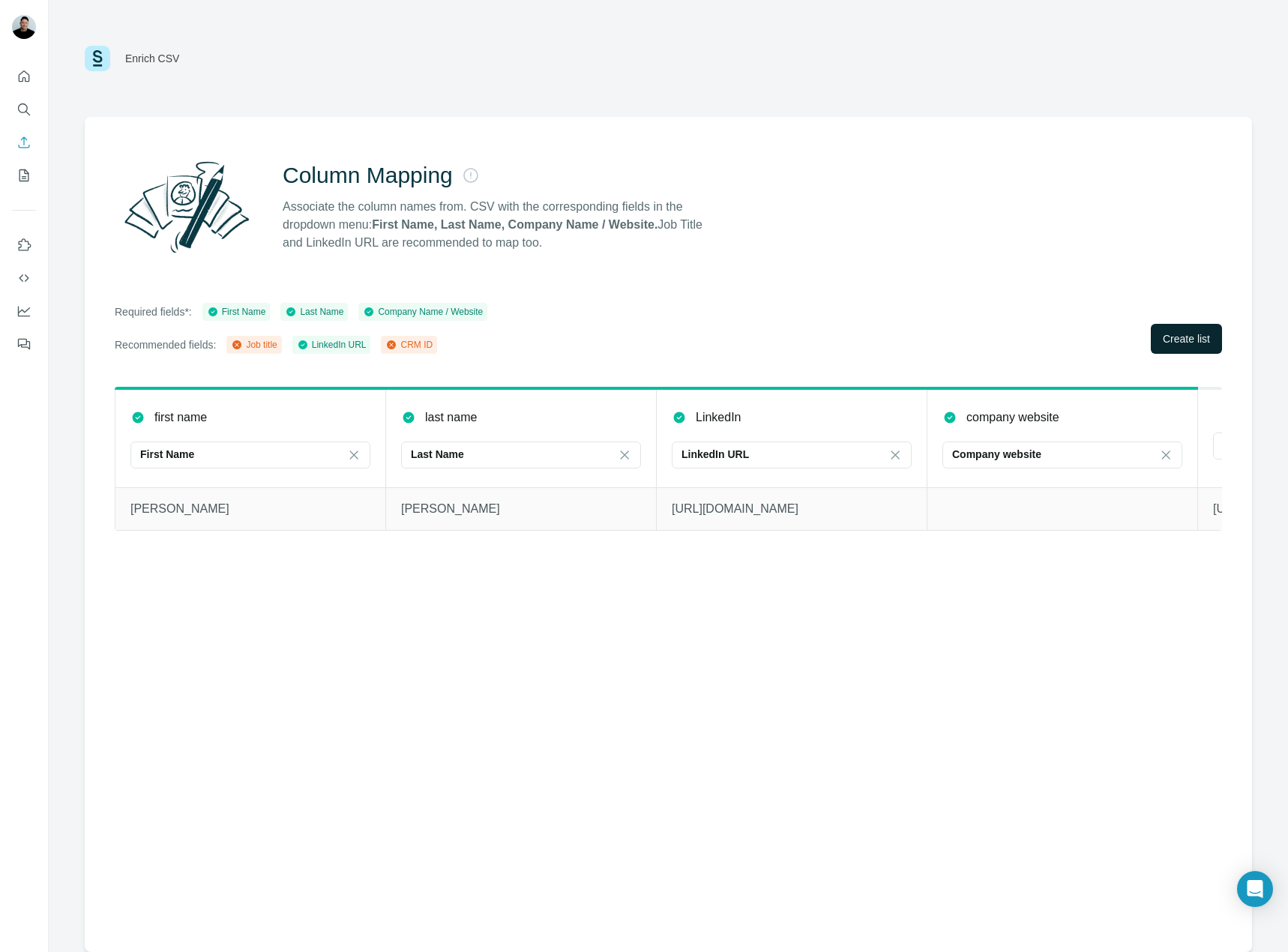
click at [1196, 341] on span "Create list" at bounding box center [1186, 339] width 47 height 15
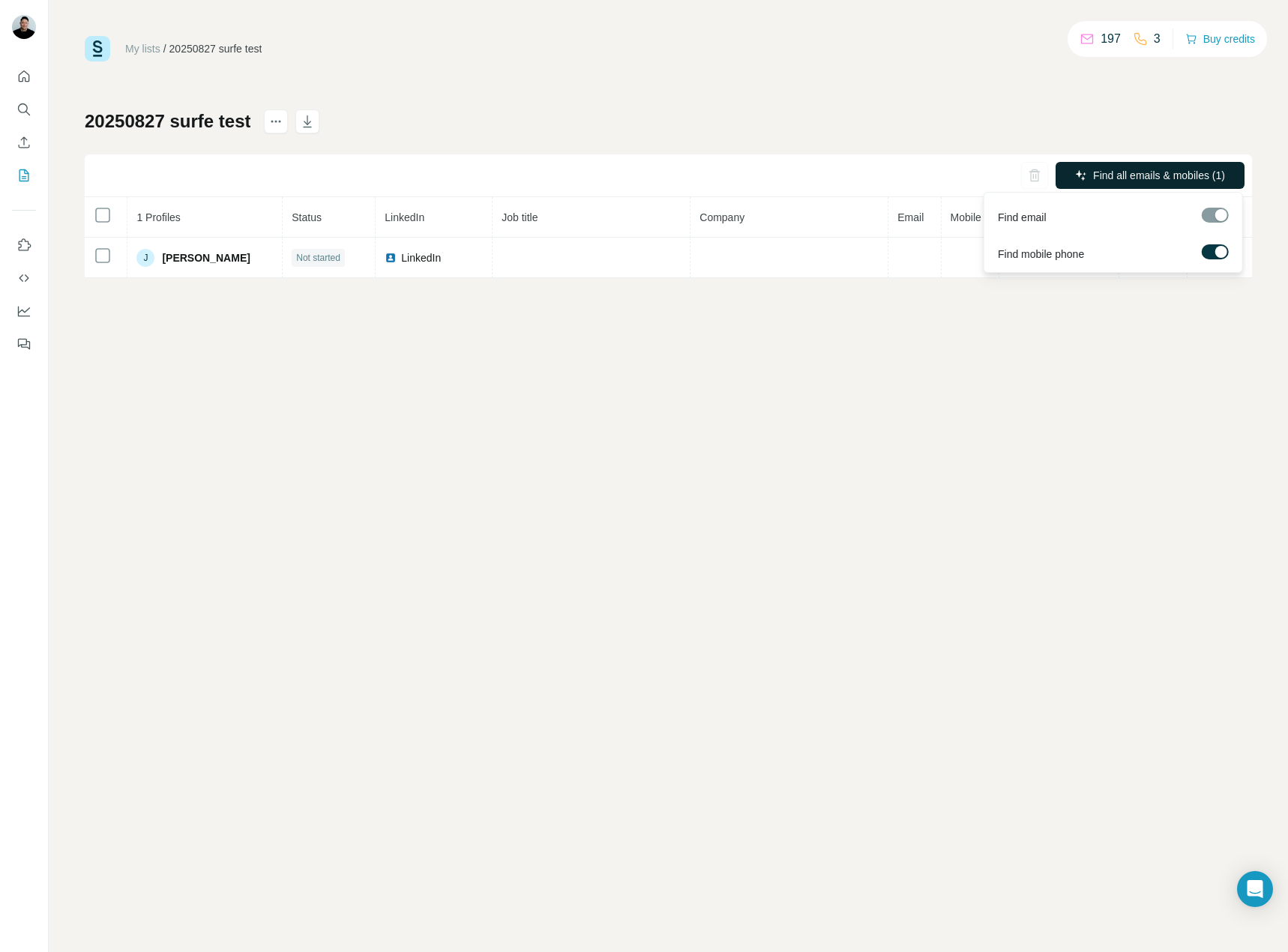
click at [1185, 184] on button "Find all emails & mobiles (1)" at bounding box center [1150, 176] width 189 height 27
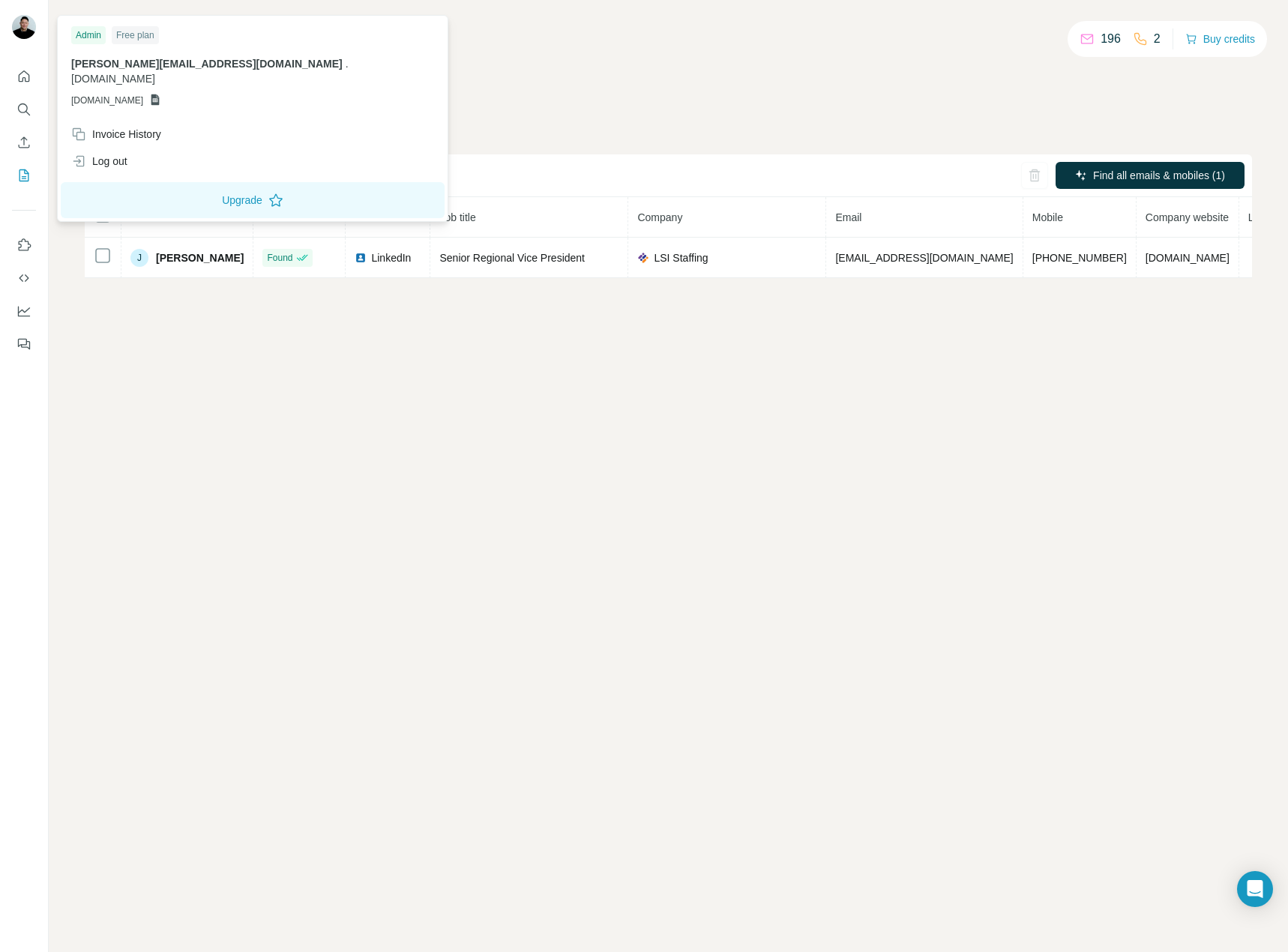
click at [685, 325] on div "My lists / 20250827 surfe test 196 2 Buy credits 20250827 surfe test Enrichment…" at bounding box center [668, 476] width 1239 height 952
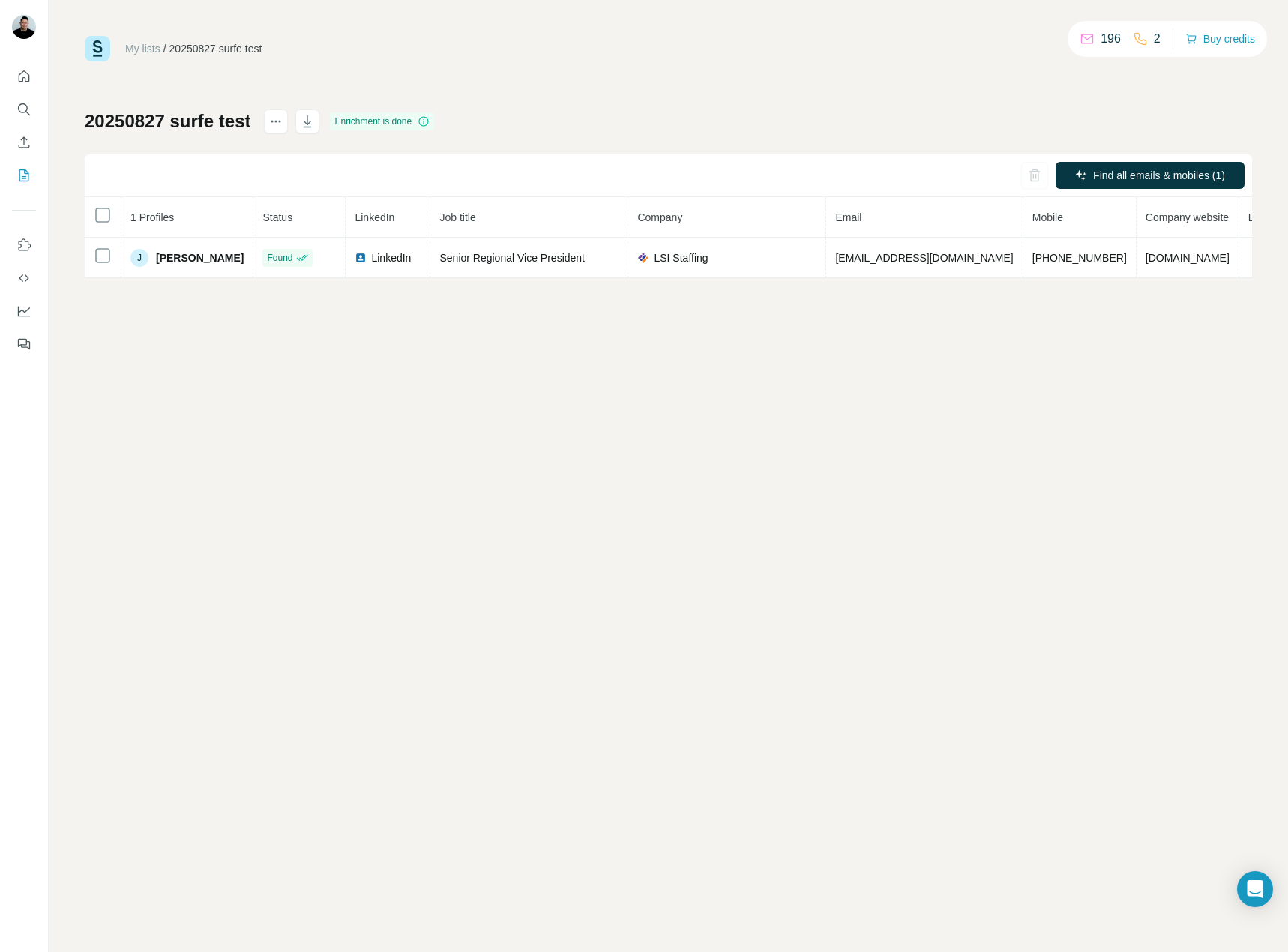
click at [1109, 573] on div "My lists / 20250827 surfe test 196 2 Buy credits 20250827 surfe test Enrichment…" at bounding box center [668, 476] width 1239 height 952
click at [584, 392] on div "My lists / 20250827 surfe test 196 2 Buy credits 20250827 surfe test Enrichment…" at bounding box center [668, 476] width 1239 height 952
click at [819, 542] on div "My lists / 20250827 surfe test 196 2 Buy credits 20250827 surfe test Enrichment…" at bounding box center [668, 476] width 1239 height 952
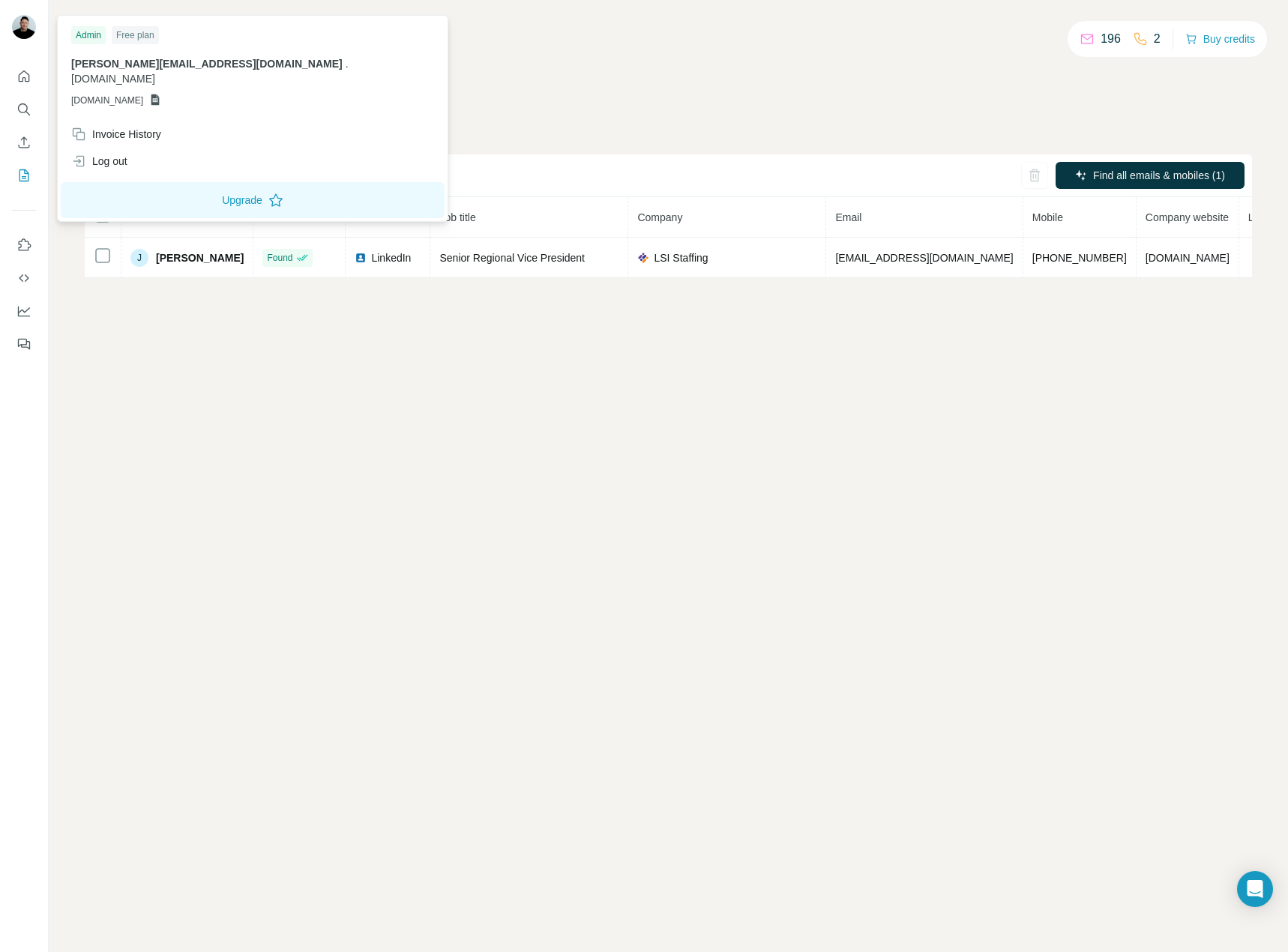
click at [28, 29] on img at bounding box center [24, 27] width 24 height 24
click at [32, 108] on button "Search" at bounding box center [24, 110] width 24 height 27
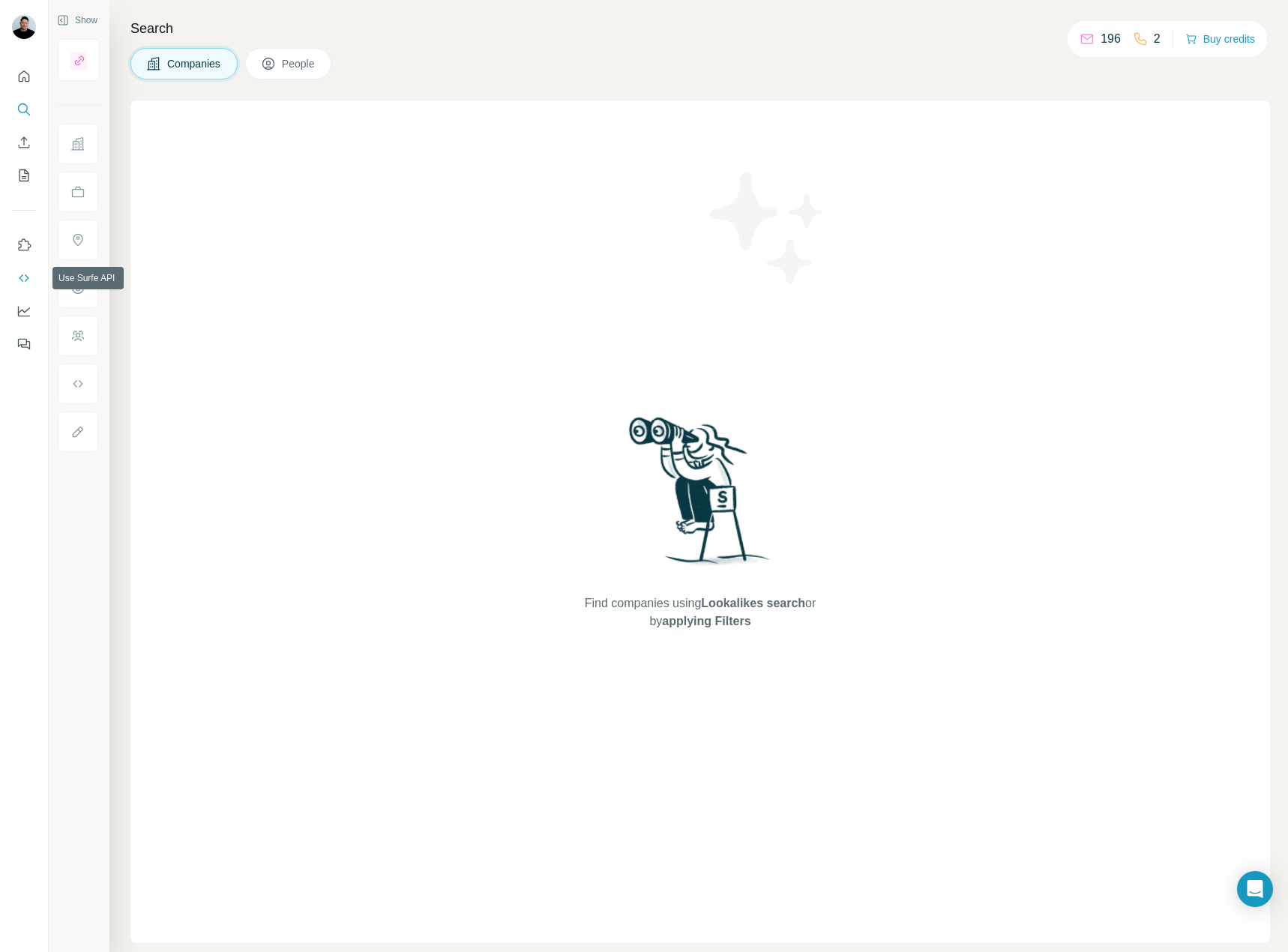
click at [23, 290] on button "Use Surfe API" at bounding box center [24, 278] width 24 height 27
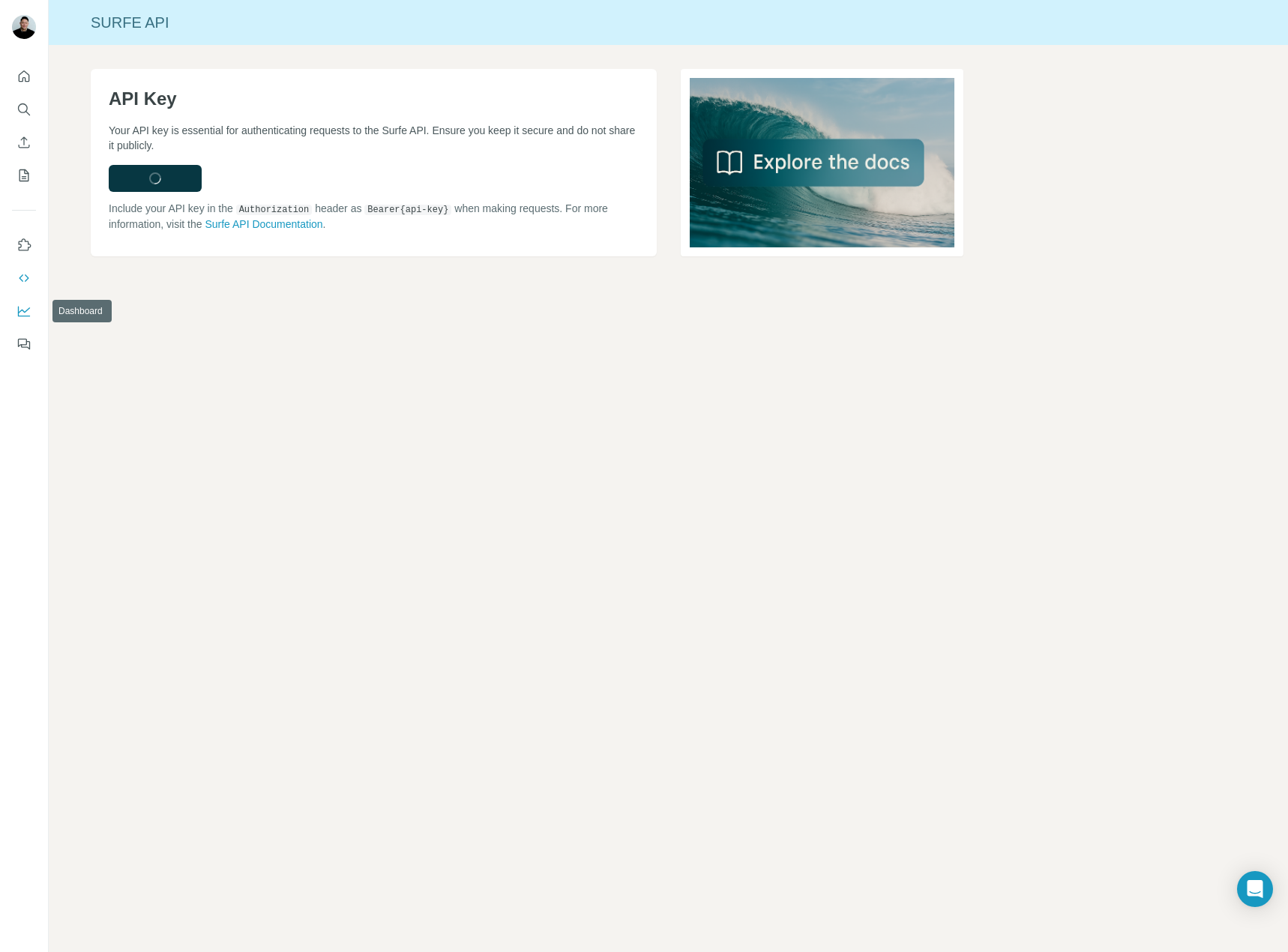
click at [25, 306] on icon "Dashboard" at bounding box center [24, 311] width 15 height 15
click at [31, 80] on icon "Quick start" at bounding box center [24, 77] width 15 height 15
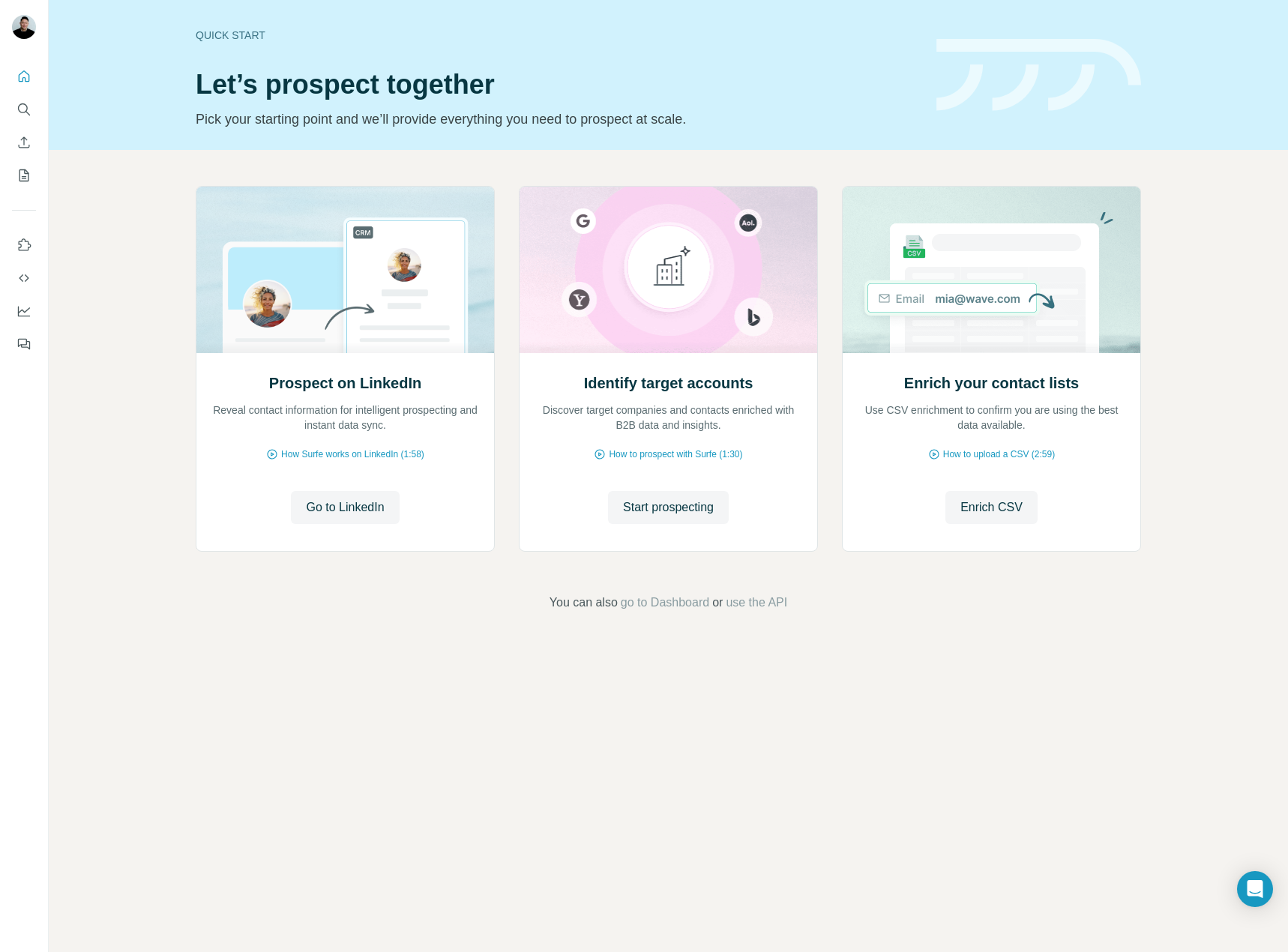
click at [889, 754] on div "Quick start Let’s prospect together Pick your starting point and we’ll provide …" at bounding box center [668, 476] width 1239 height 952
